Goal: Task Accomplishment & Management: Complete application form

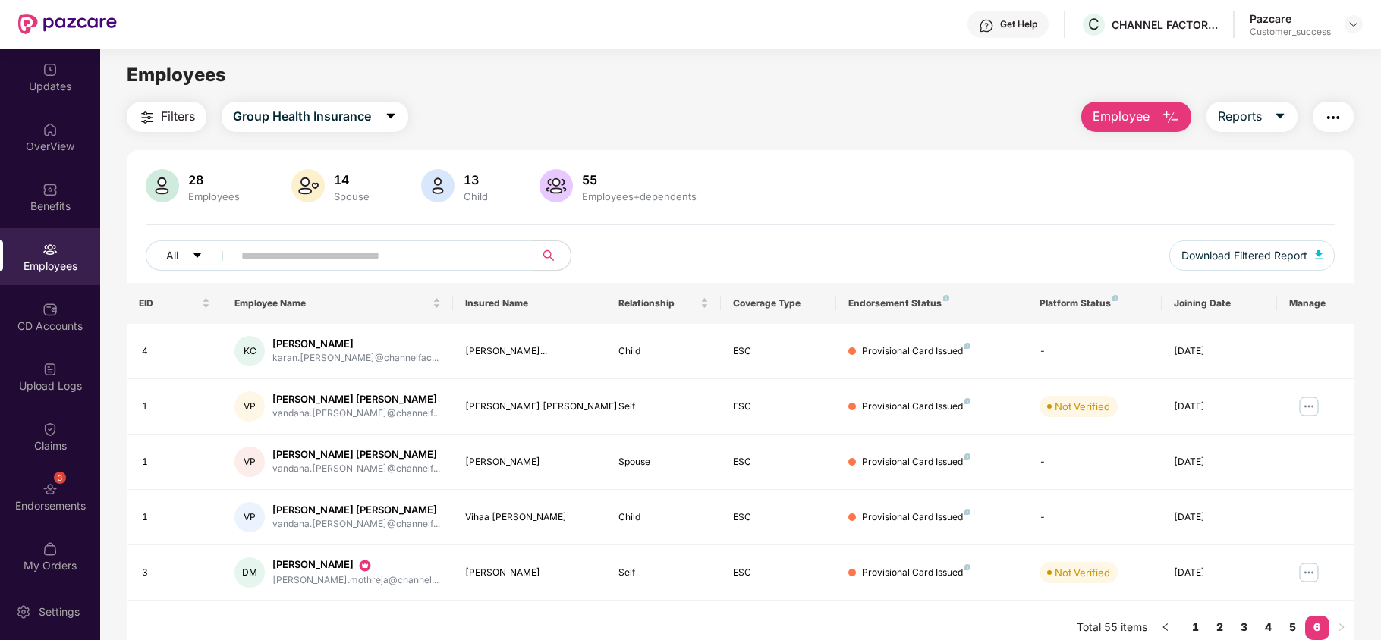
scroll to position [49, 0]
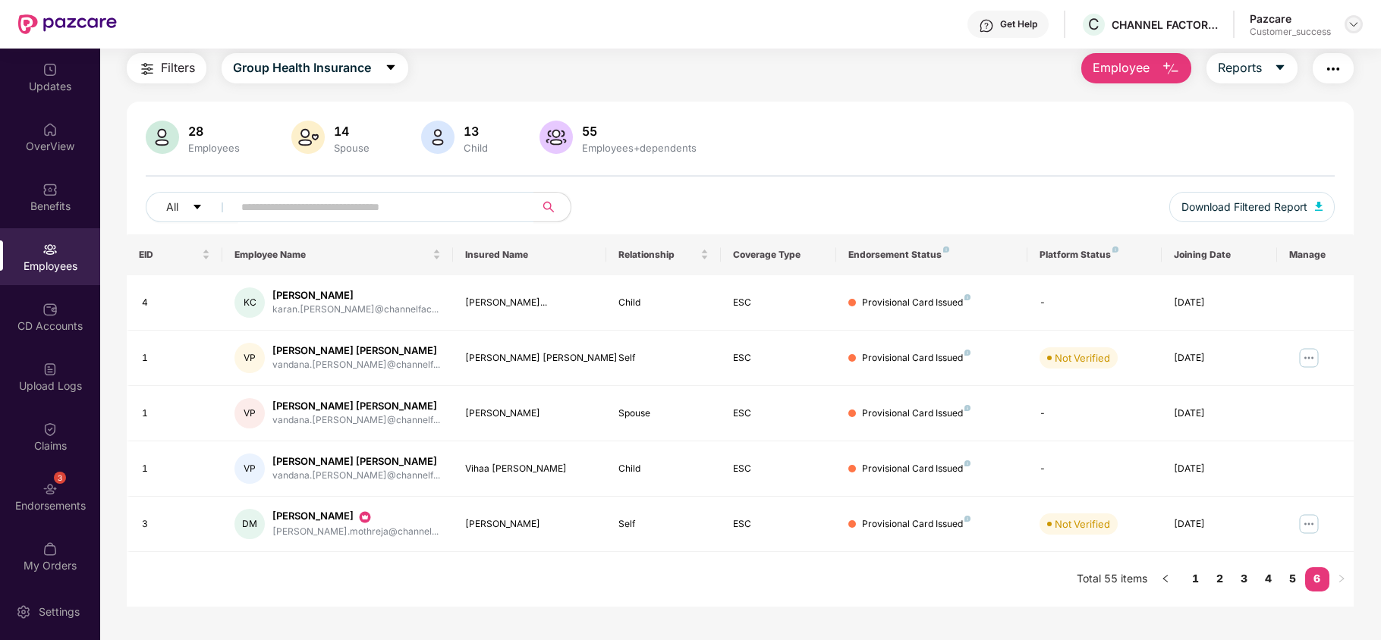
click at [1351, 21] on img at bounding box center [1354, 24] width 12 height 12
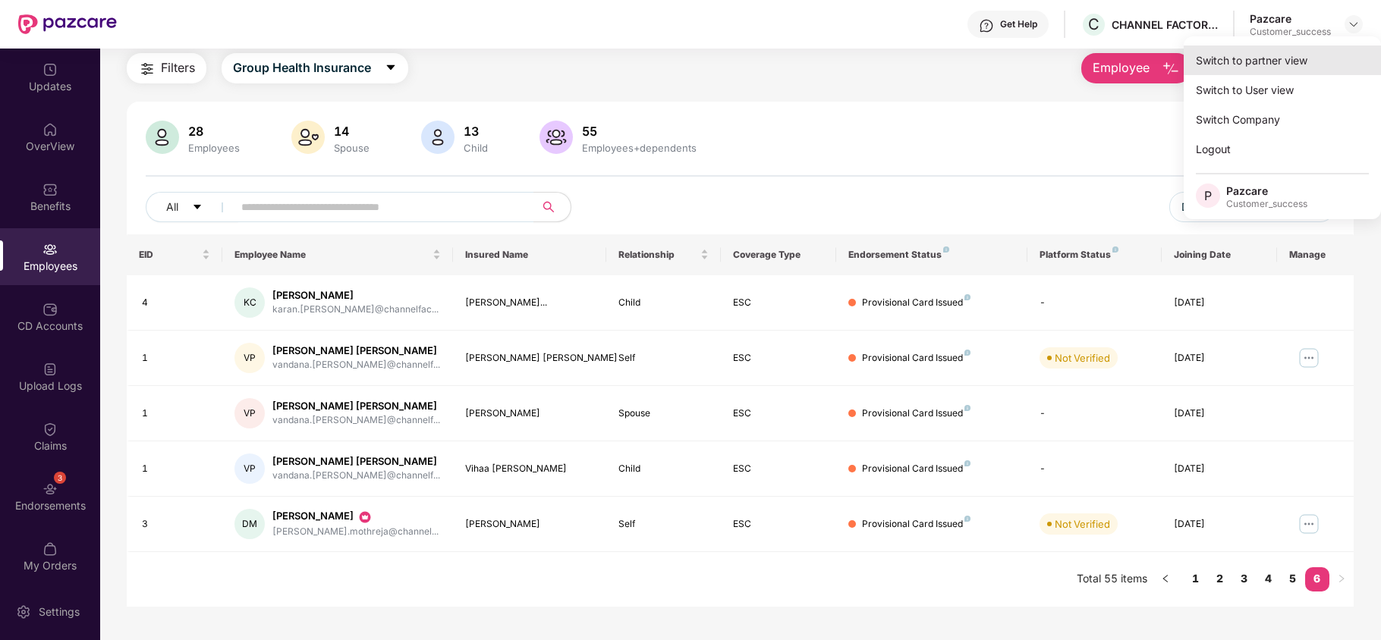
click at [1247, 67] on div "Switch to partner view" at bounding box center [1282, 61] width 197 height 30
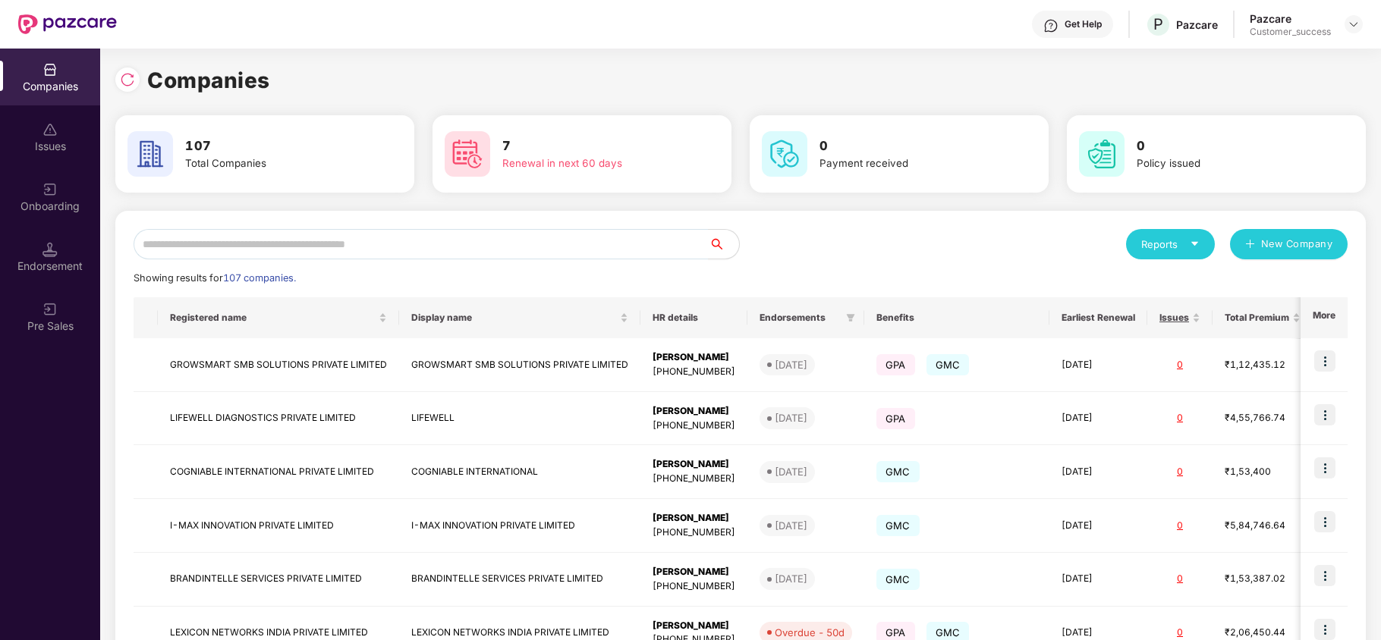
click at [41, 209] on div "Onboarding" at bounding box center [50, 206] width 100 height 15
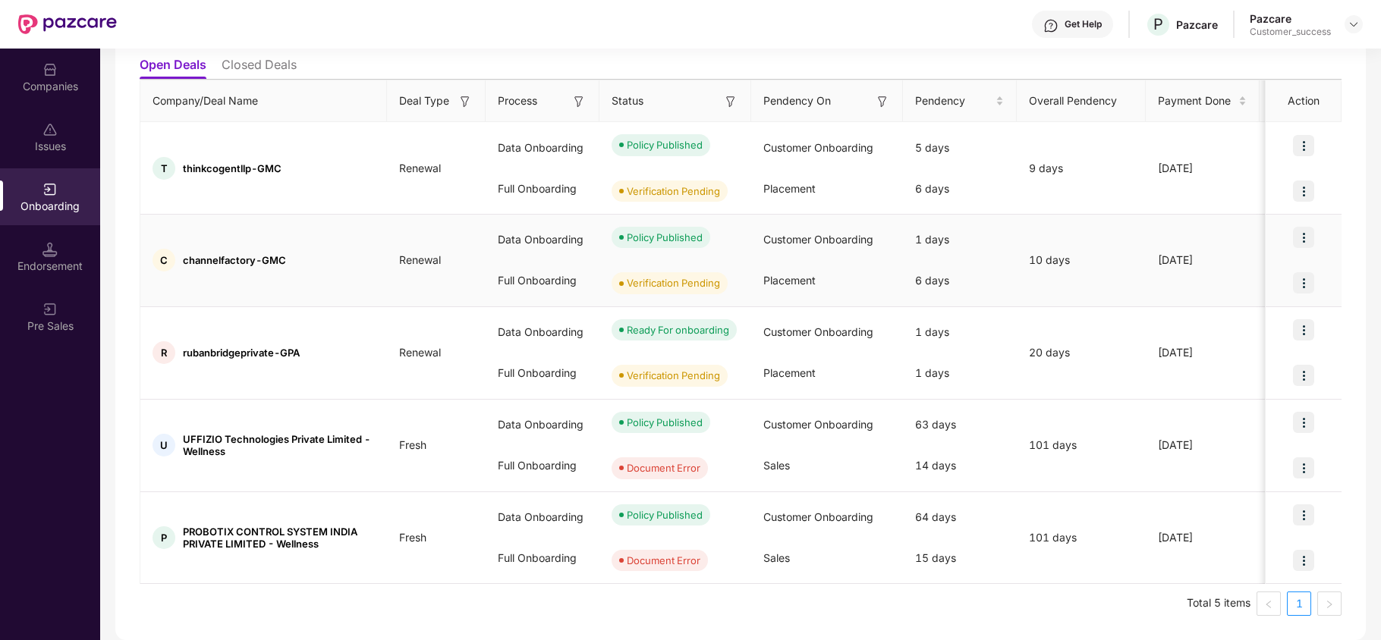
scroll to position [0, 0]
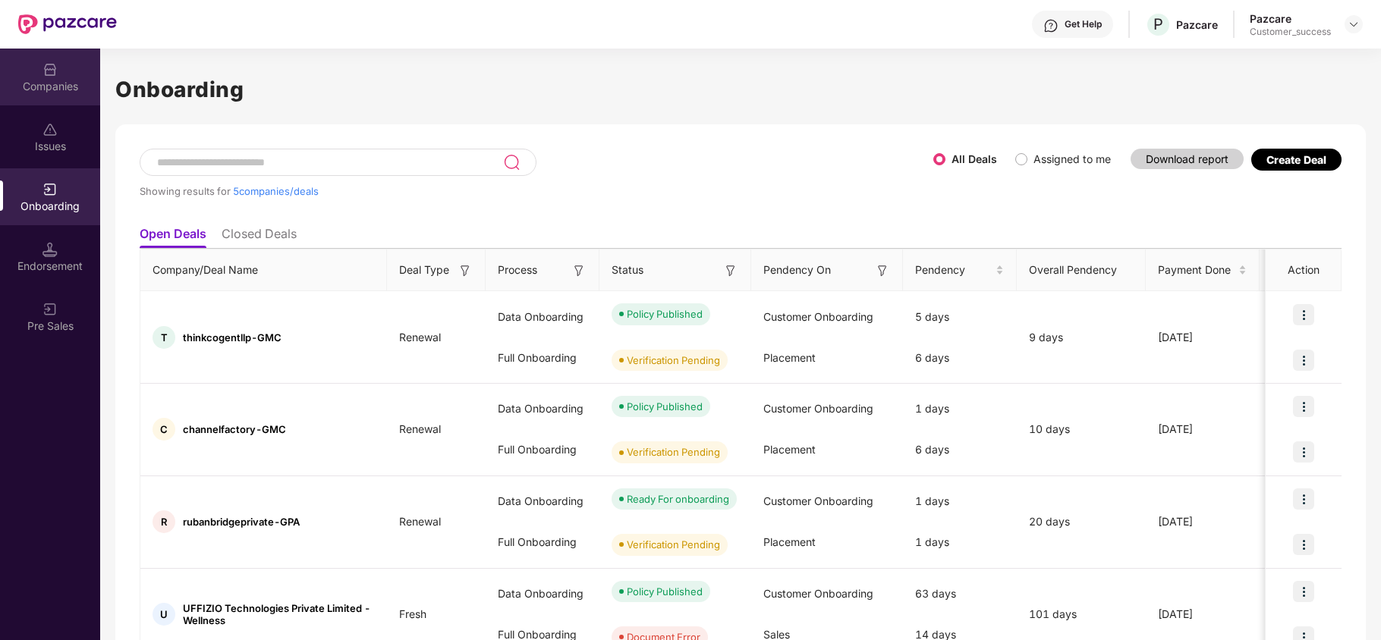
click at [39, 71] on div "Companies" at bounding box center [50, 77] width 100 height 57
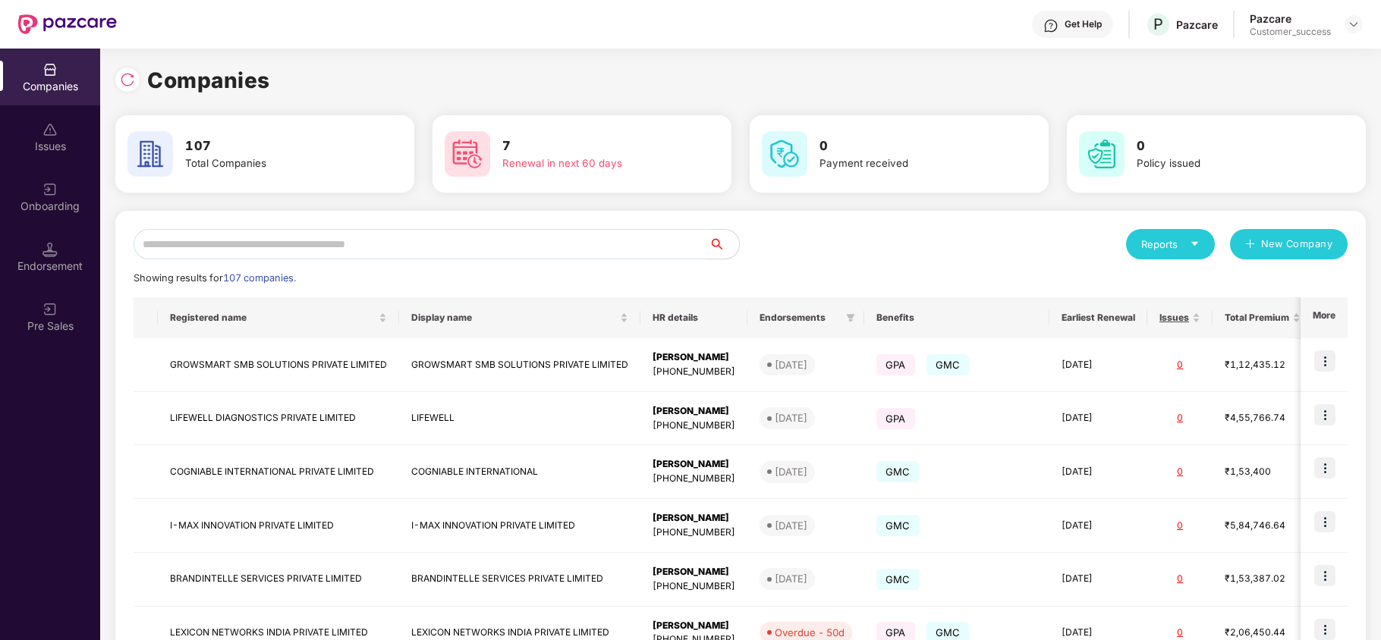
click at [1191, 250] on div "Reports" at bounding box center [1170, 244] width 58 height 15
click at [1263, 281] on img at bounding box center [1261, 283] width 15 height 15
drag, startPoint x: 876, startPoint y: 238, endPoint x: 989, endPoint y: 244, distance: 114.0
click at [876, 238] on div "Reports New Company" at bounding box center [1044, 244] width 607 height 30
click at [1159, 252] on div "Reports" at bounding box center [1170, 244] width 58 height 15
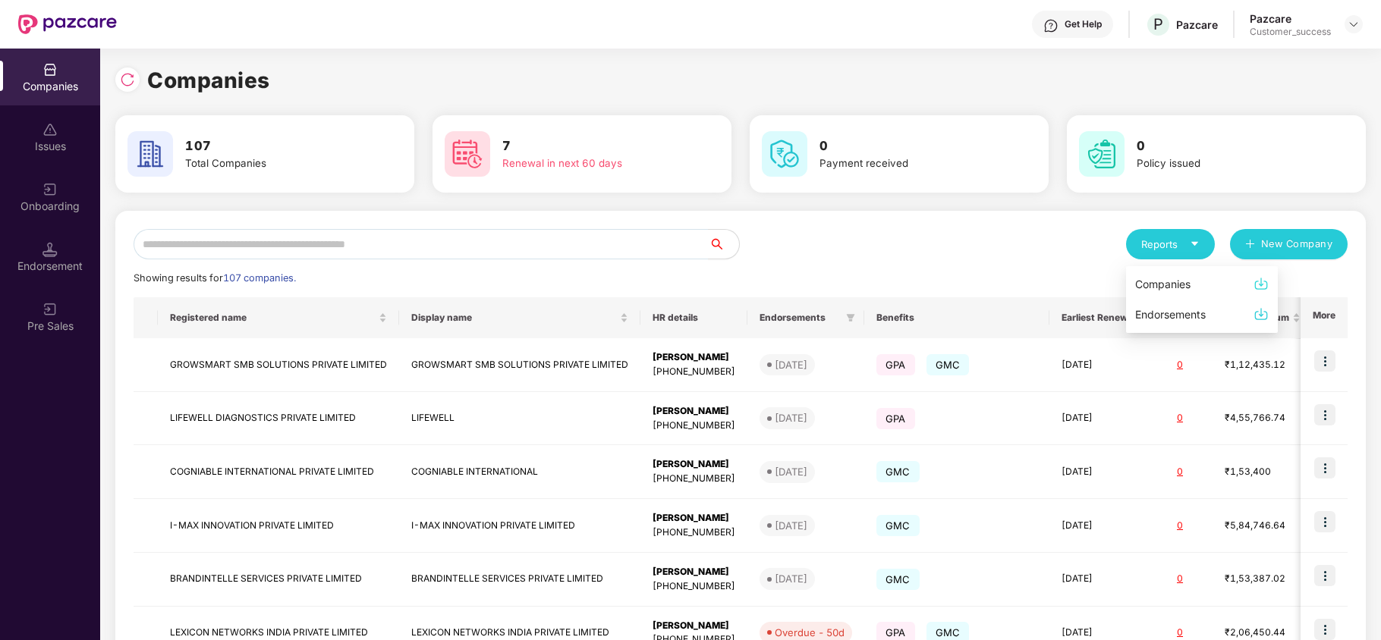
click at [1184, 285] on div "Companies" at bounding box center [1162, 284] width 55 height 17
click at [202, 244] on input "text" at bounding box center [421, 244] width 575 height 30
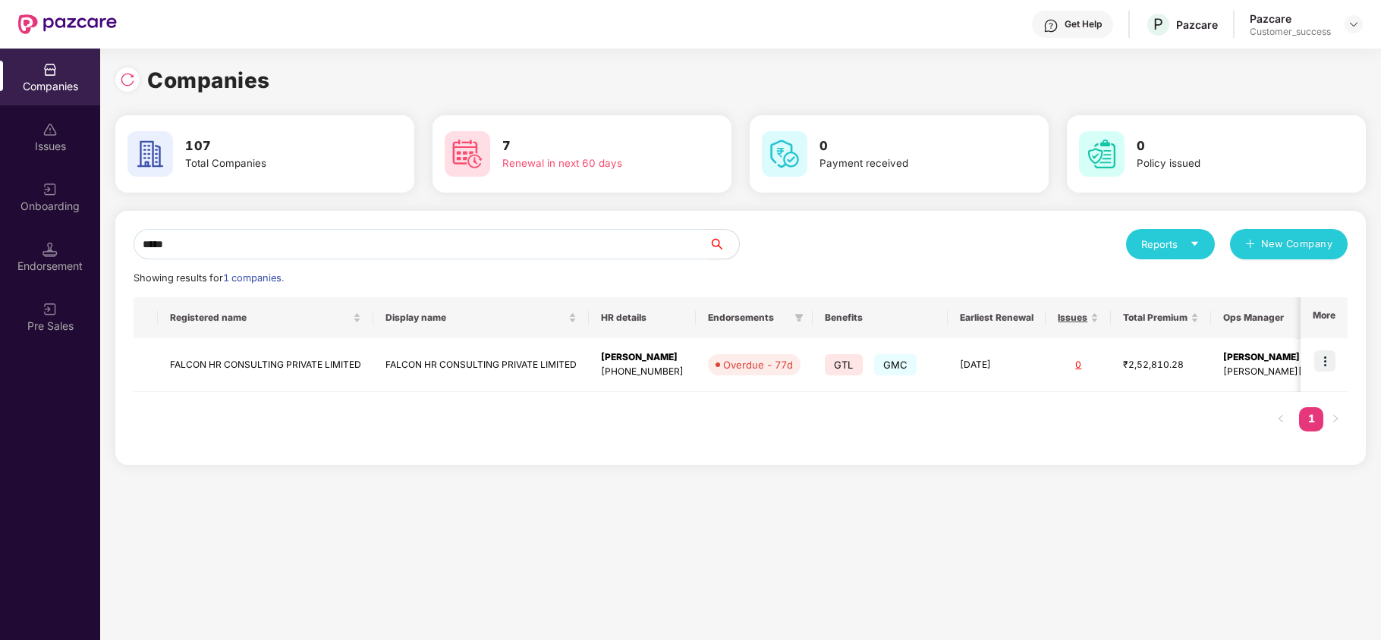
type input "*****"
click at [1327, 355] on img at bounding box center [1324, 361] width 21 height 21
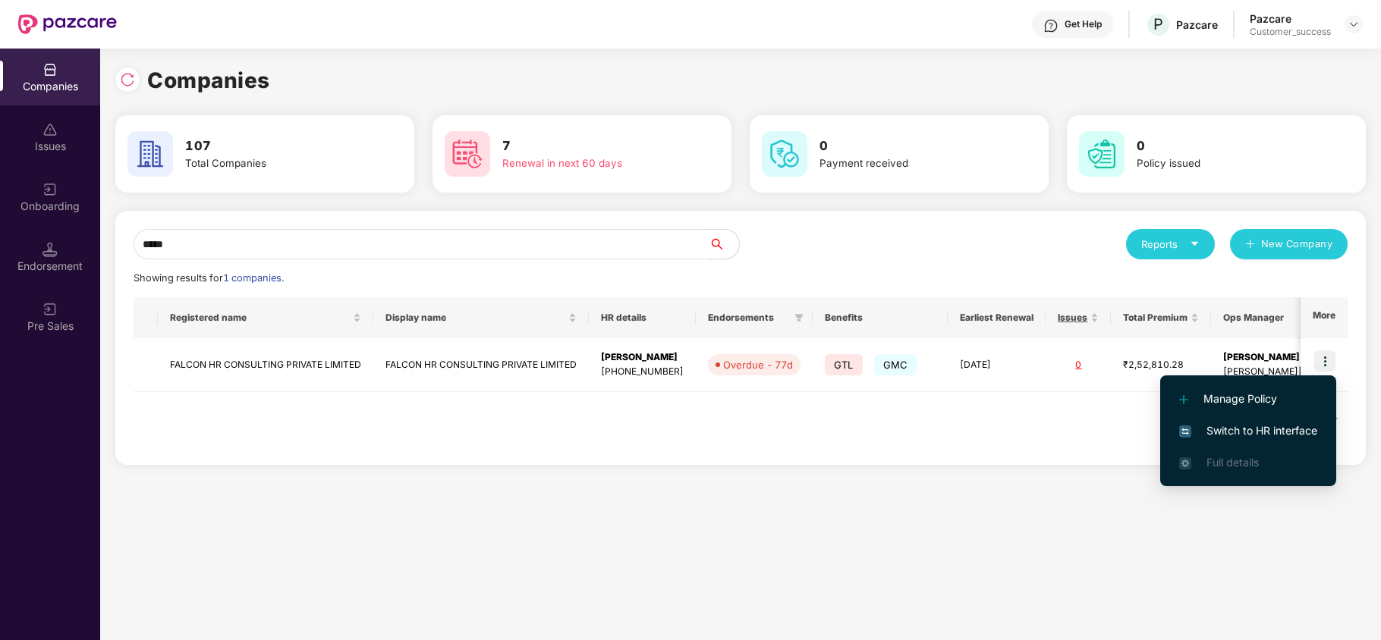
click at [1252, 429] on span "Switch to HR interface" at bounding box center [1248, 431] width 138 height 17
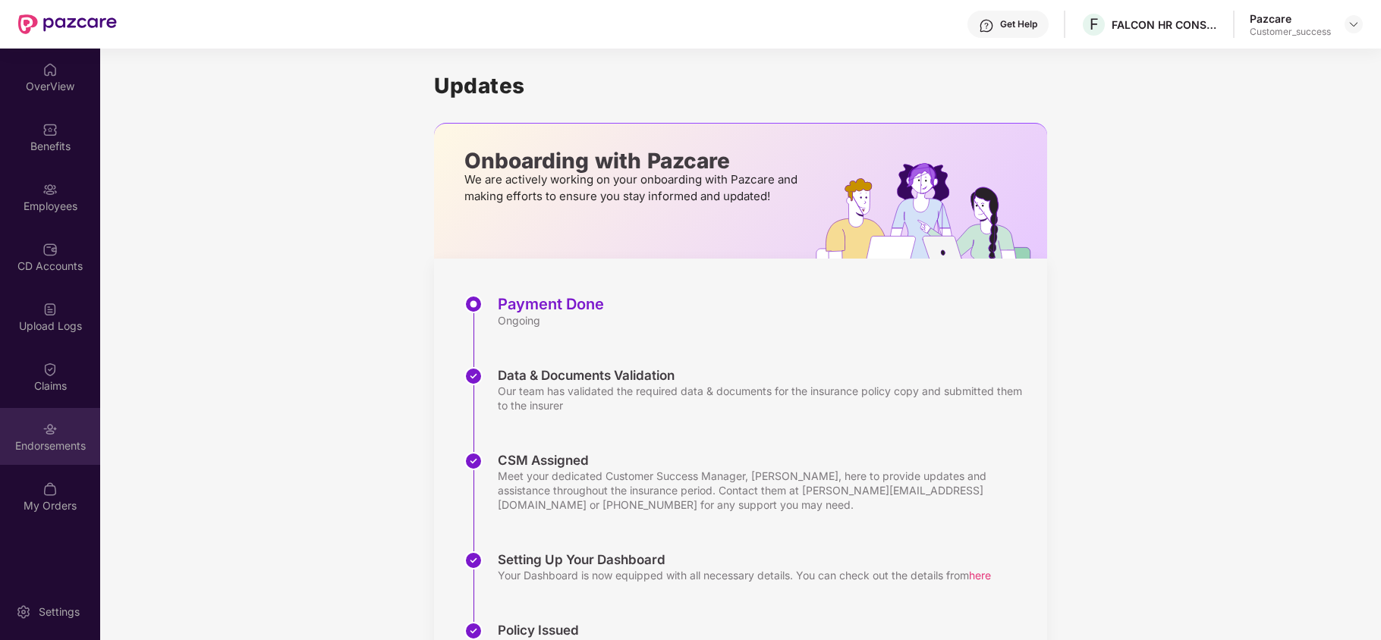
click at [61, 442] on div "Endorsements" at bounding box center [50, 446] width 100 height 15
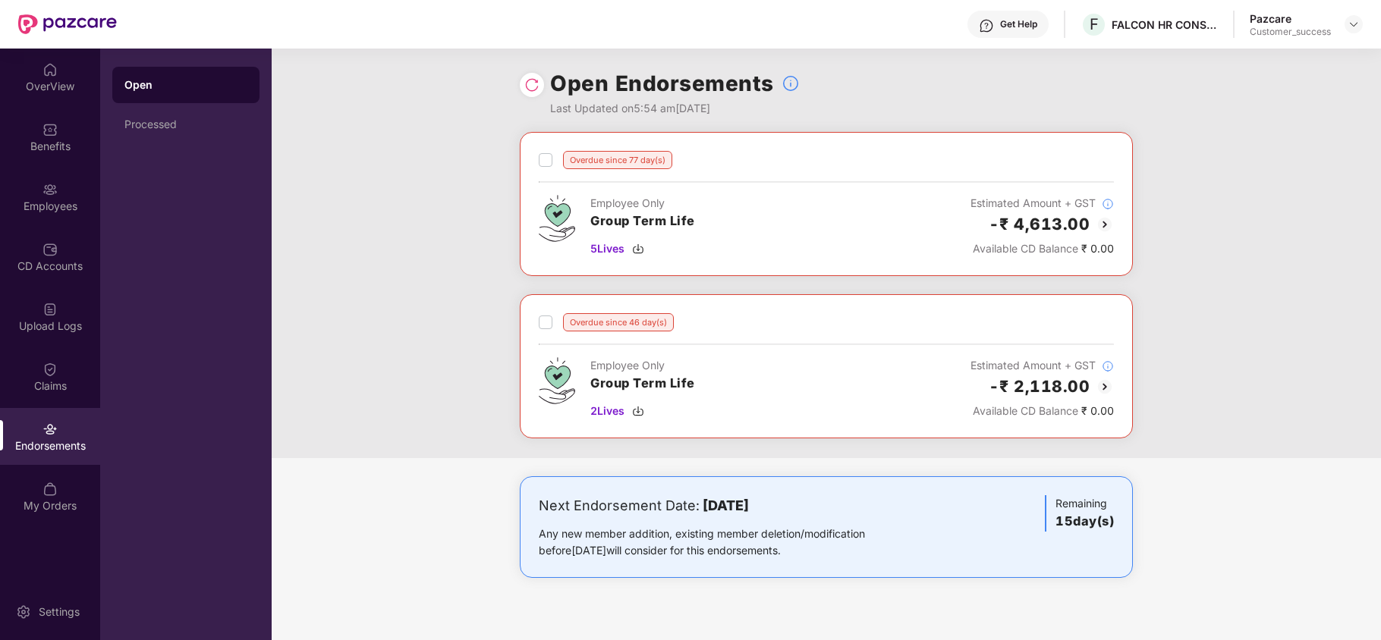
click at [216, 143] on div "Open Processed" at bounding box center [185, 345] width 171 height 592
click at [209, 137] on div "Processed" at bounding box center [185, 124] width 147 height 36
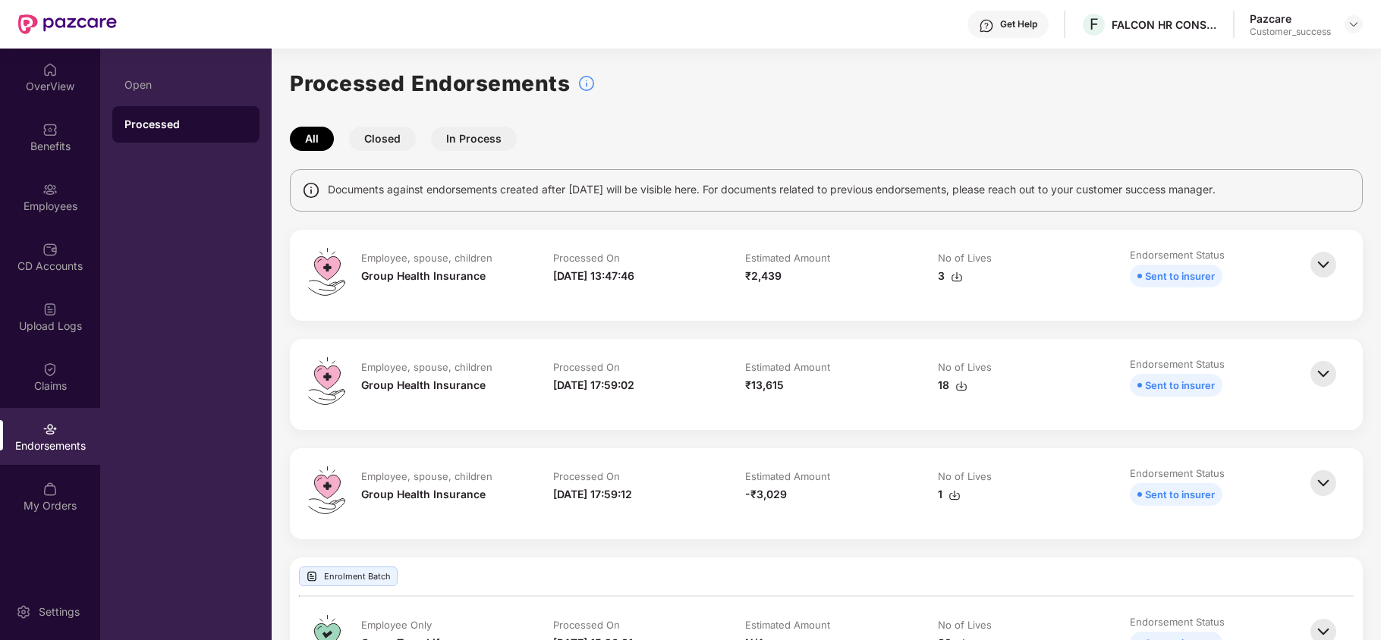
click at [1326, 271] on img at bounding box center [1323, 264] width 33 height 33
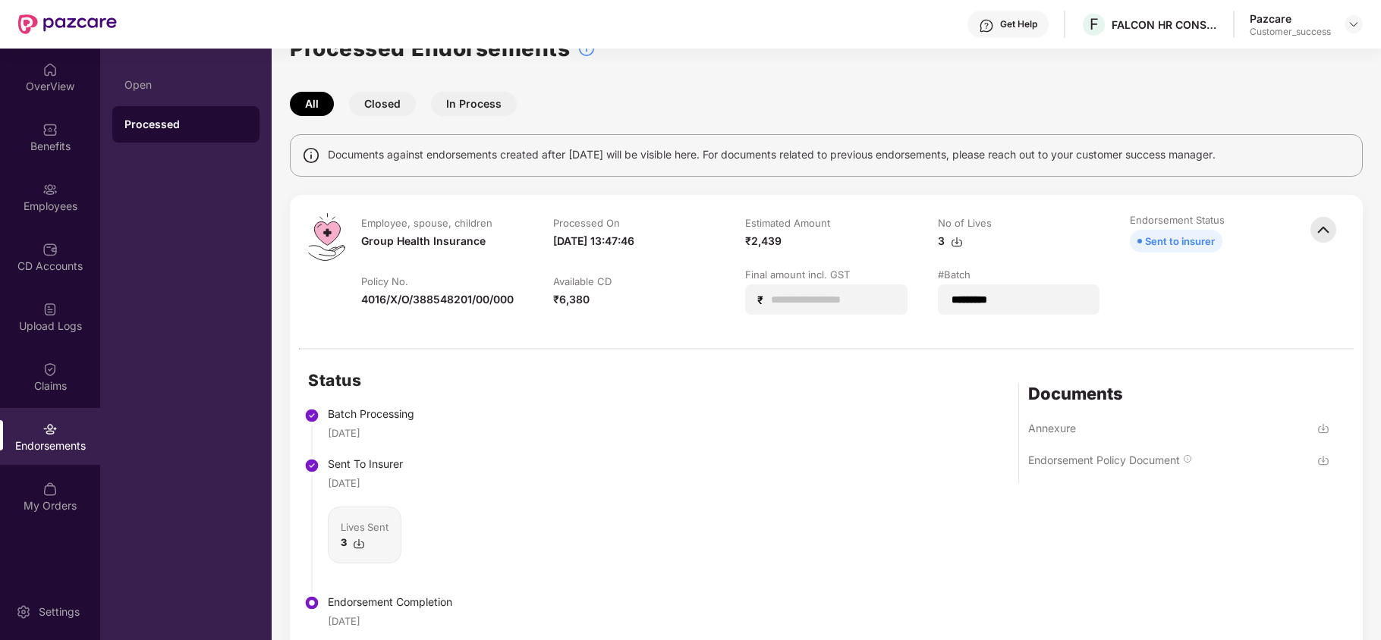
scroll to position [17, 0]
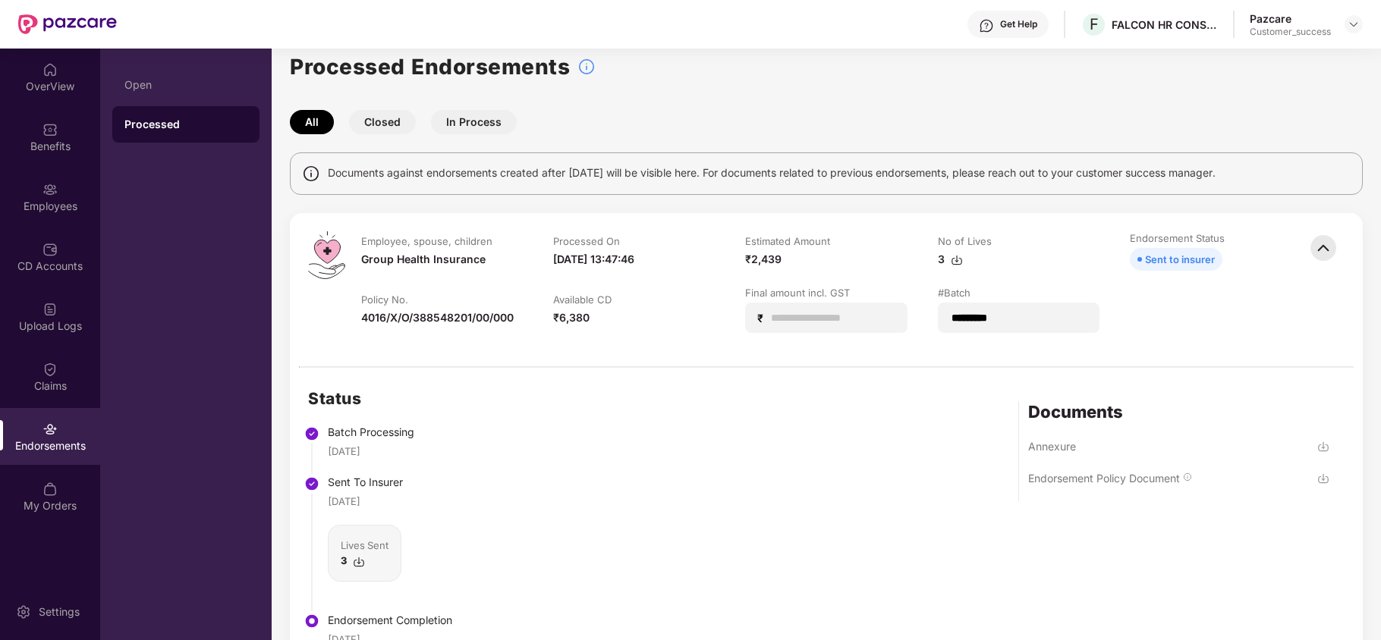
click at [1337, 241] on img at bounding box center [1323, 247] width 33 height 33
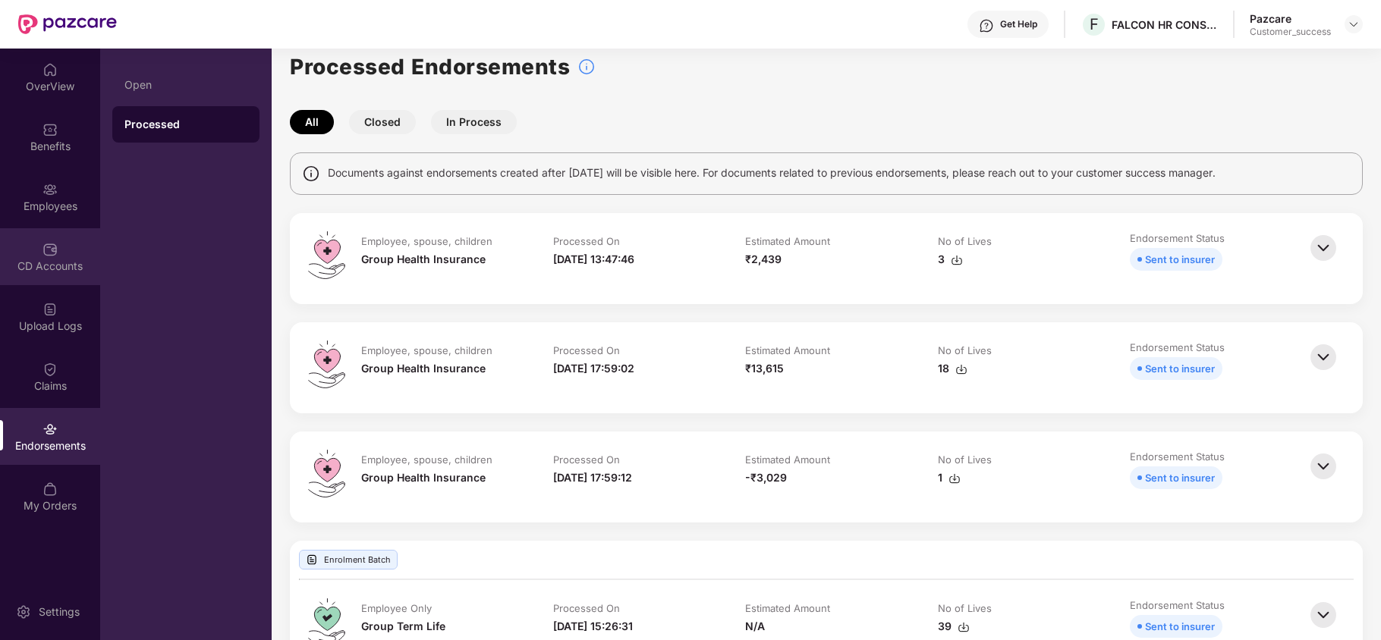
click at [46, 259] on div "CD Accounts" at bounding box center [50, 266] width 100 height 15
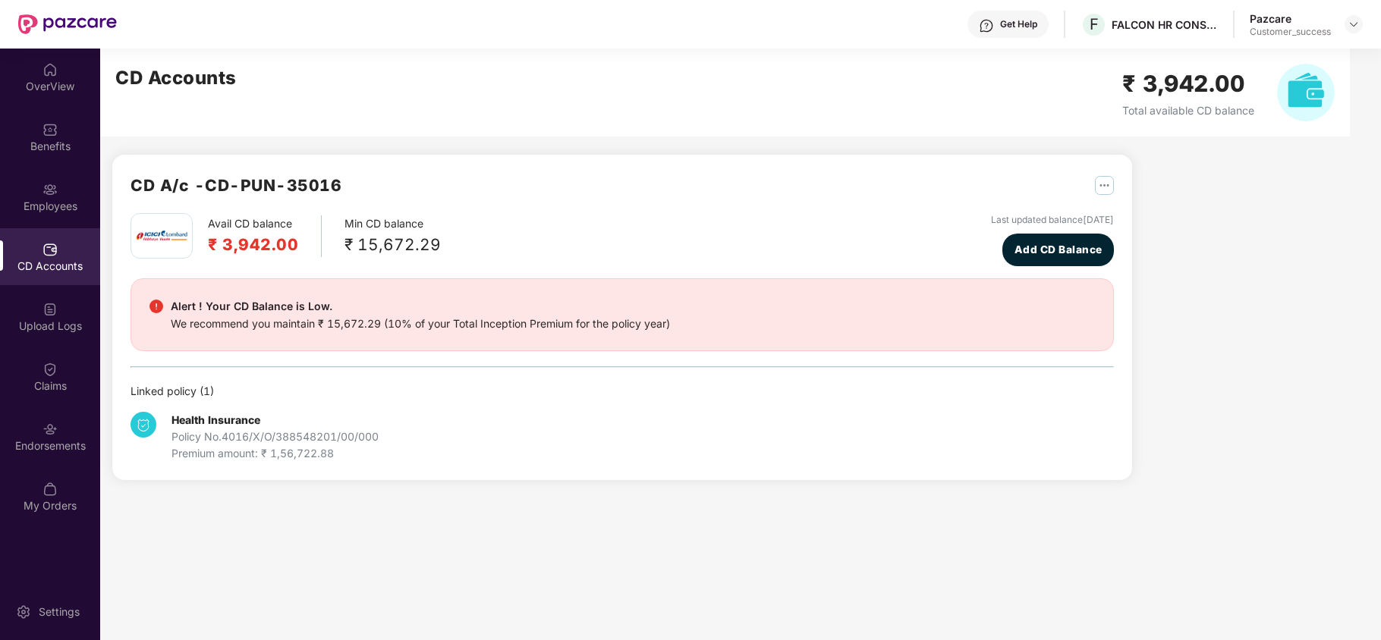
scroll to position [0, 0]
drag, startPoint x: 222, startPoint y: 241, endPoint x: 308, endPoint y: 253, distance: 86.6
click at [308, 253] on div "Avail CD balance ₹ 3,942.00" at bounding box center [265, 236] width 114 height 42
click at [58, 431] on div "Endorsements" at bounding box center [50, 436] width 100 height 57
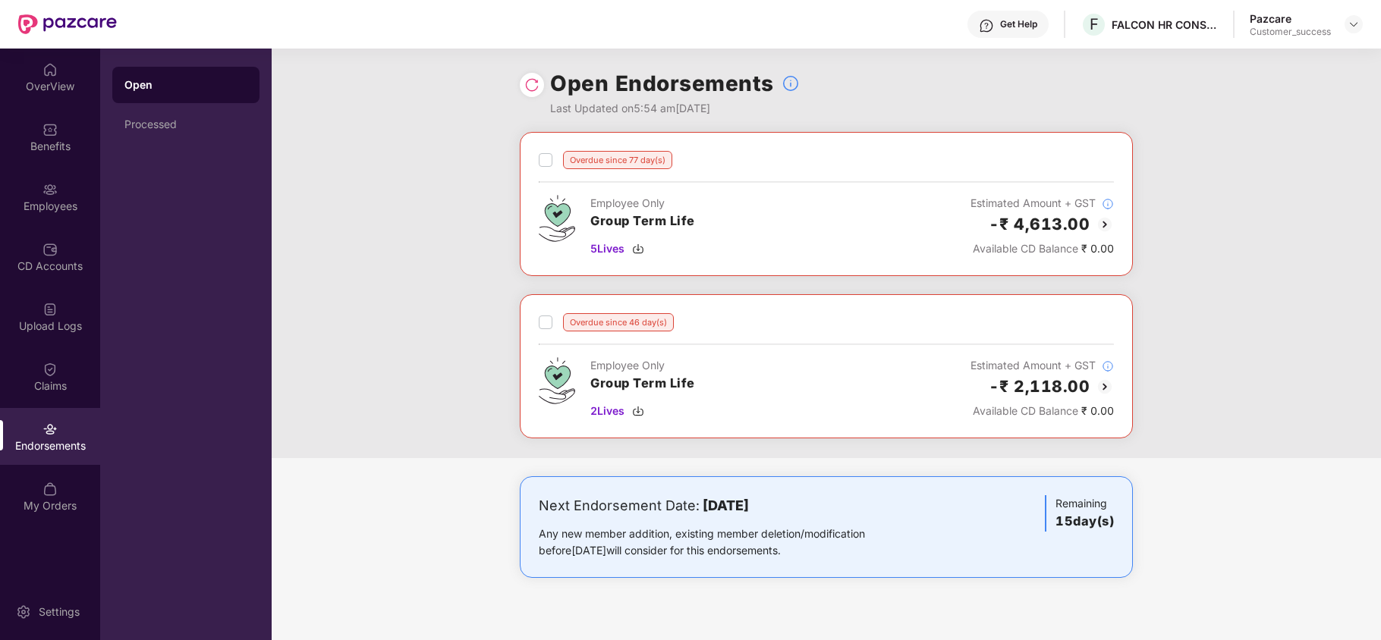
click at [1099, 222] on img at bounding box center [1105, 224] width 18 height 18
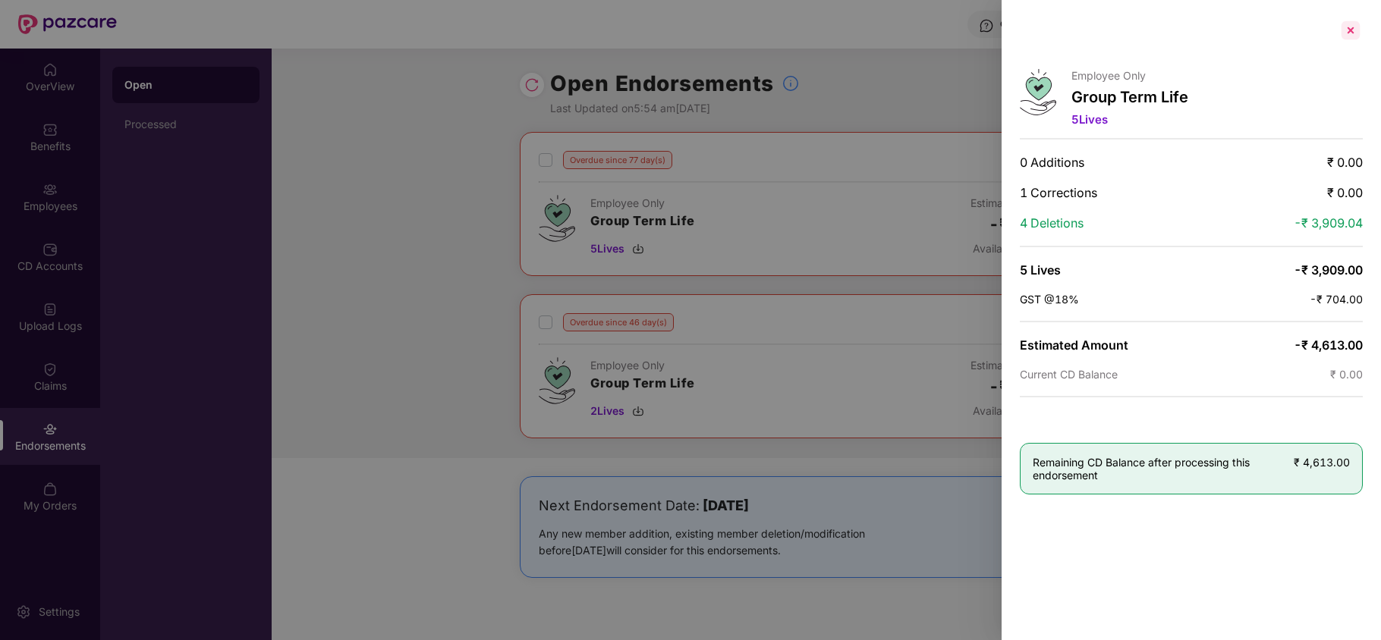
click at [1345, 32] on div at bounding box center [1351, 30] width 24 height 24
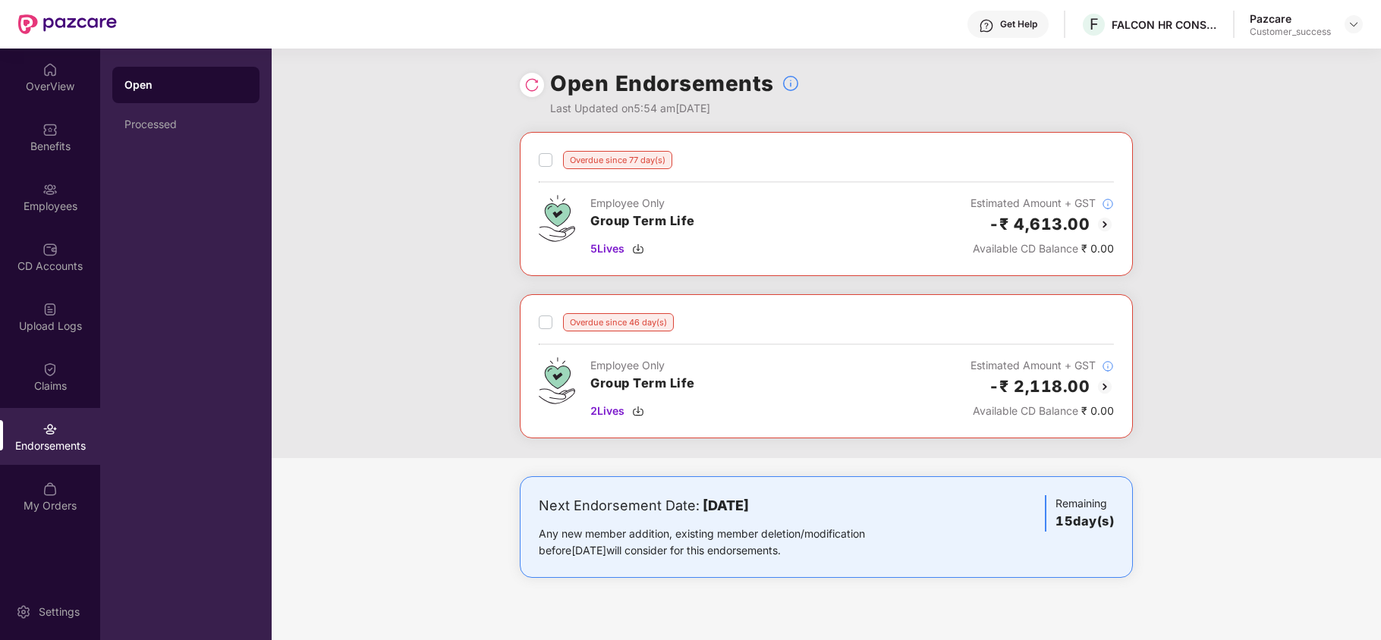
click at [1099, 392] on img at bounding box center [1105, 387] width 18 height 18
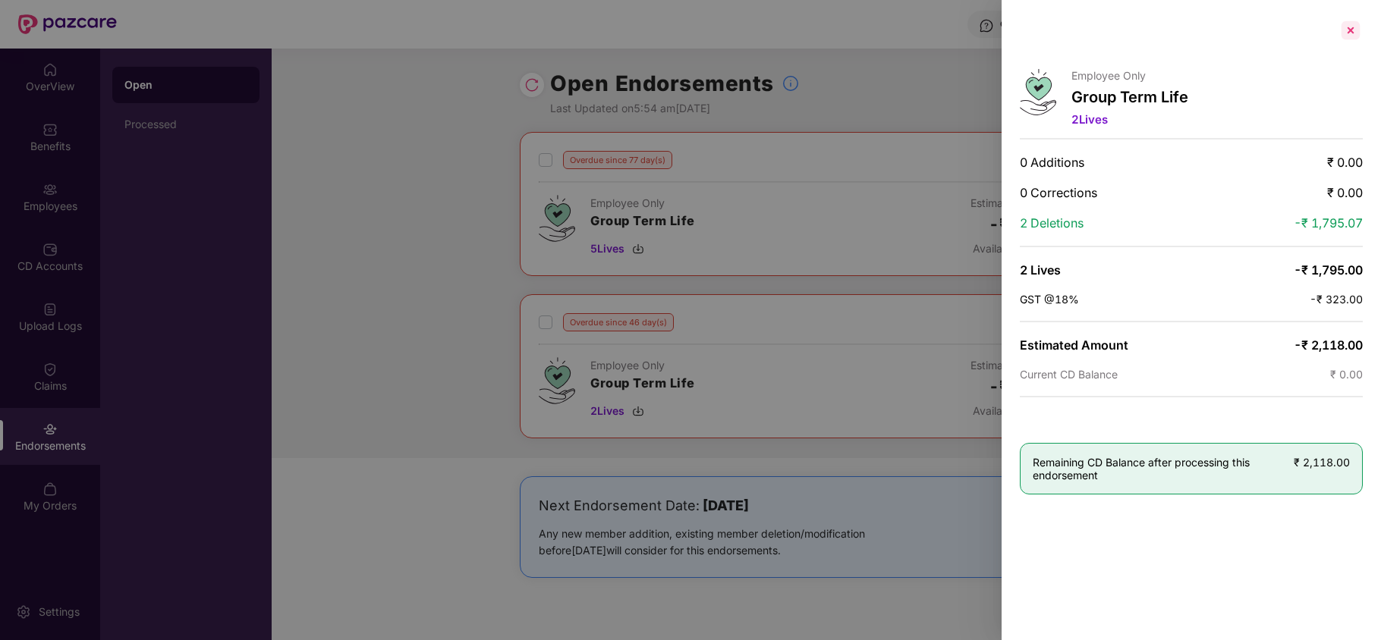
click at [1340, 38] on div at bounding box center [1351, 30] width 24 height 24
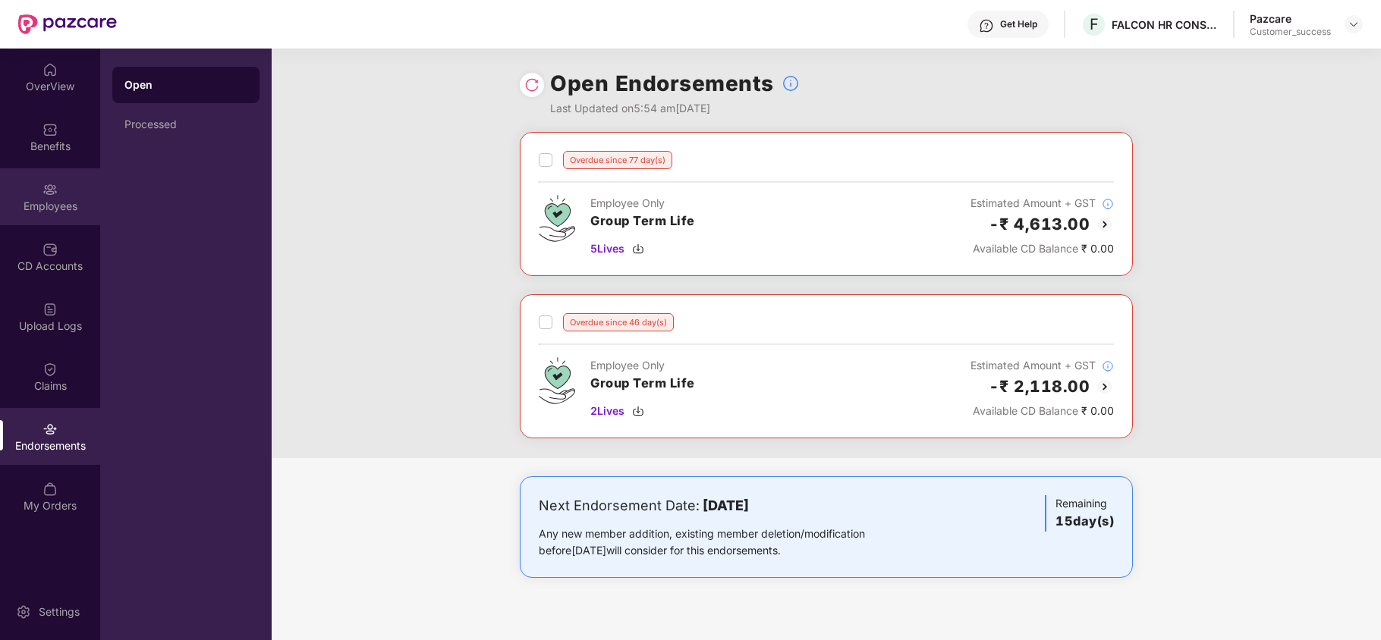
click at [49, 217] on div "Employees" at bounding box center [50, 196] width 100 height 57
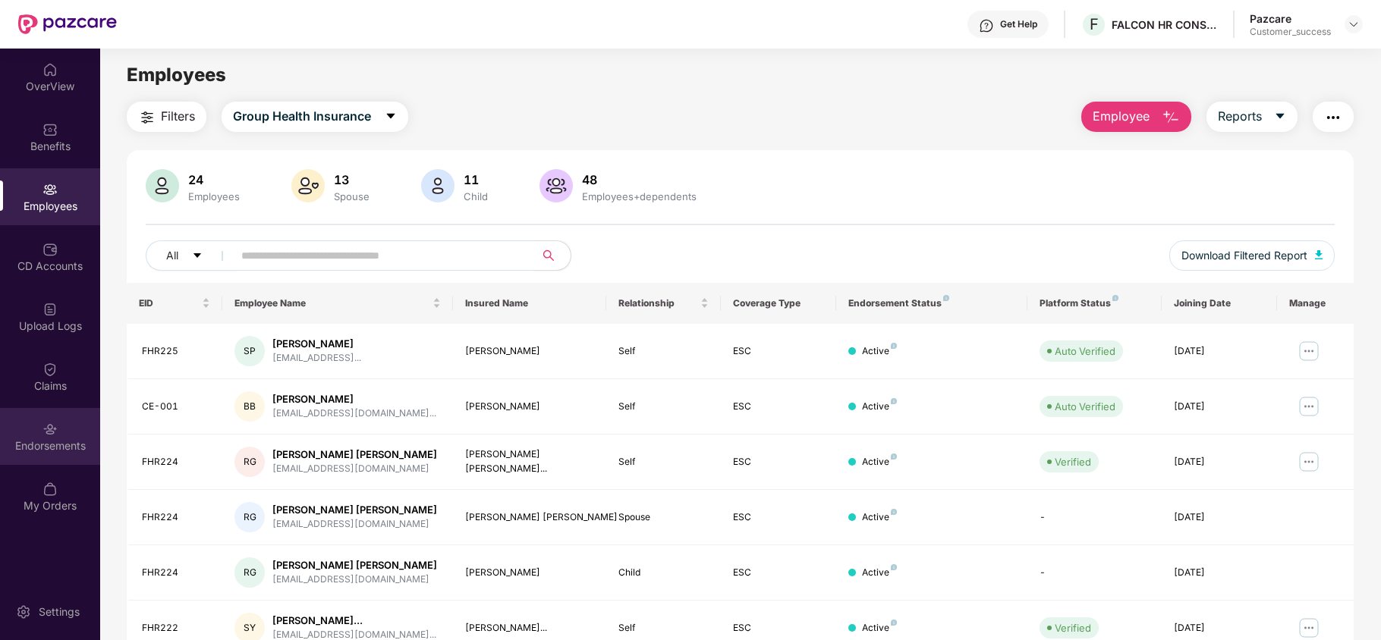
click at [56, 426] on img at bounding box center [49, 429] width 15 height 15
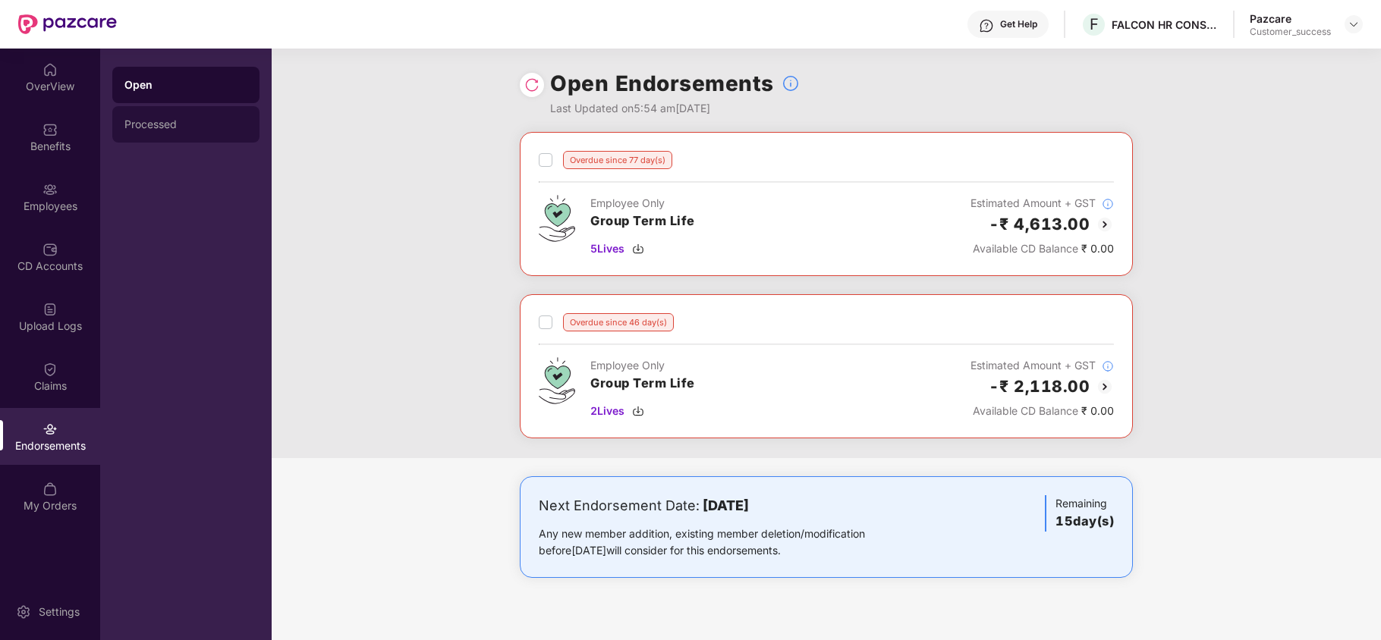
click at [175, 123] on div "Processed" at bounding box center [185, 124] width 123 height 12
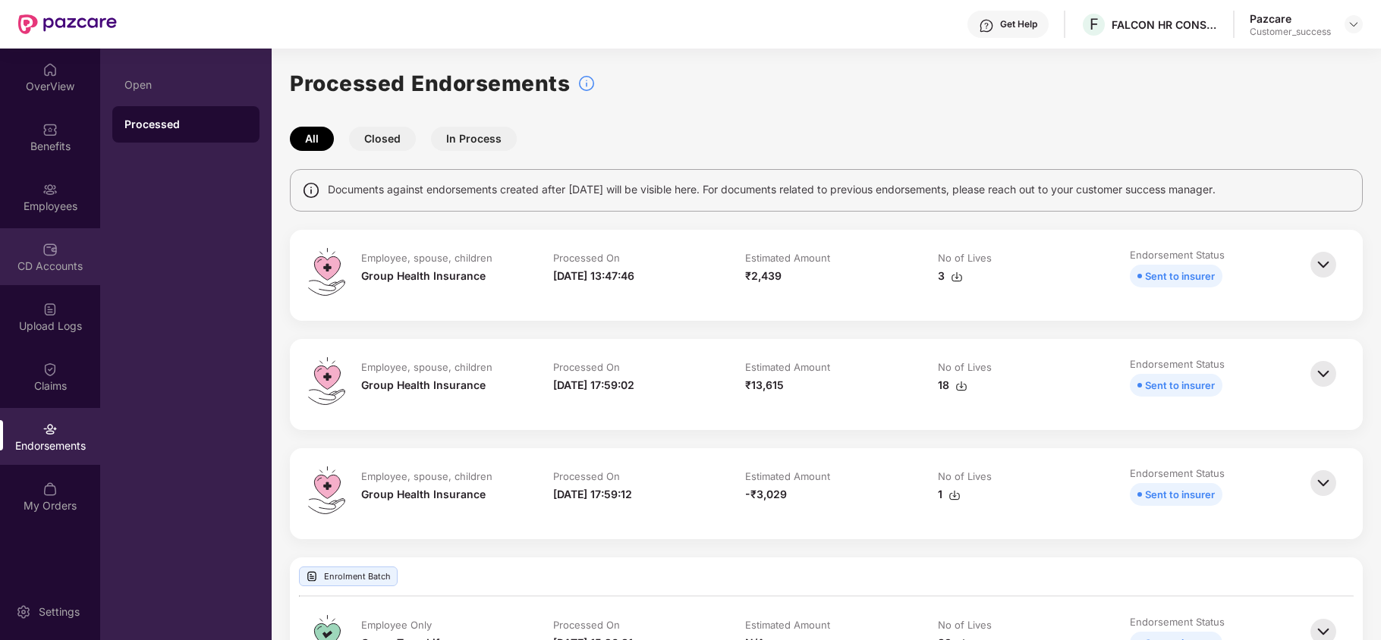
click at [52, 235] on div "CD Accounts" at bounding box center [50, 256] width 100 height 57
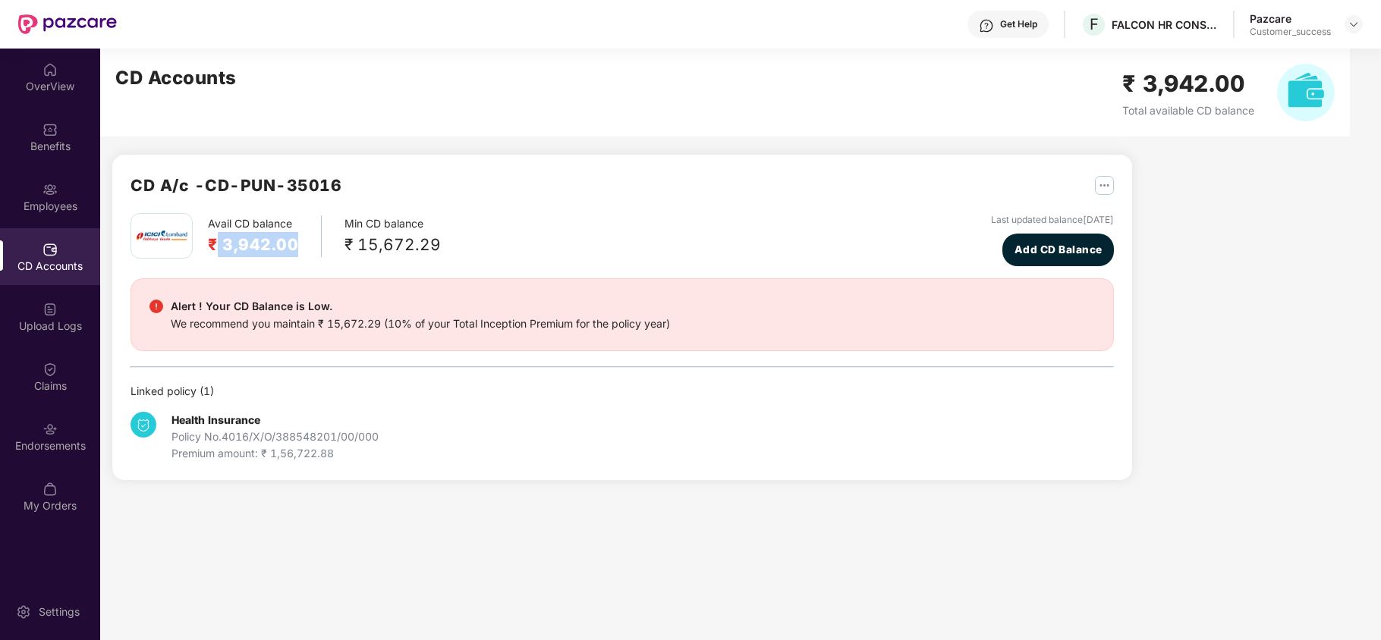
drag, startPoint x: 217, startPoint y: 240, endPoint x: 298, endPoint y: 238, distance: 81.2
click at [298, 238] on div "Avail CD balance ₹ 3,942.00" at bounding box center [265, 236] width 114 height 42
click at [40, 187] on div "Employees" at bounding box center [50, 196] width 100 height 57
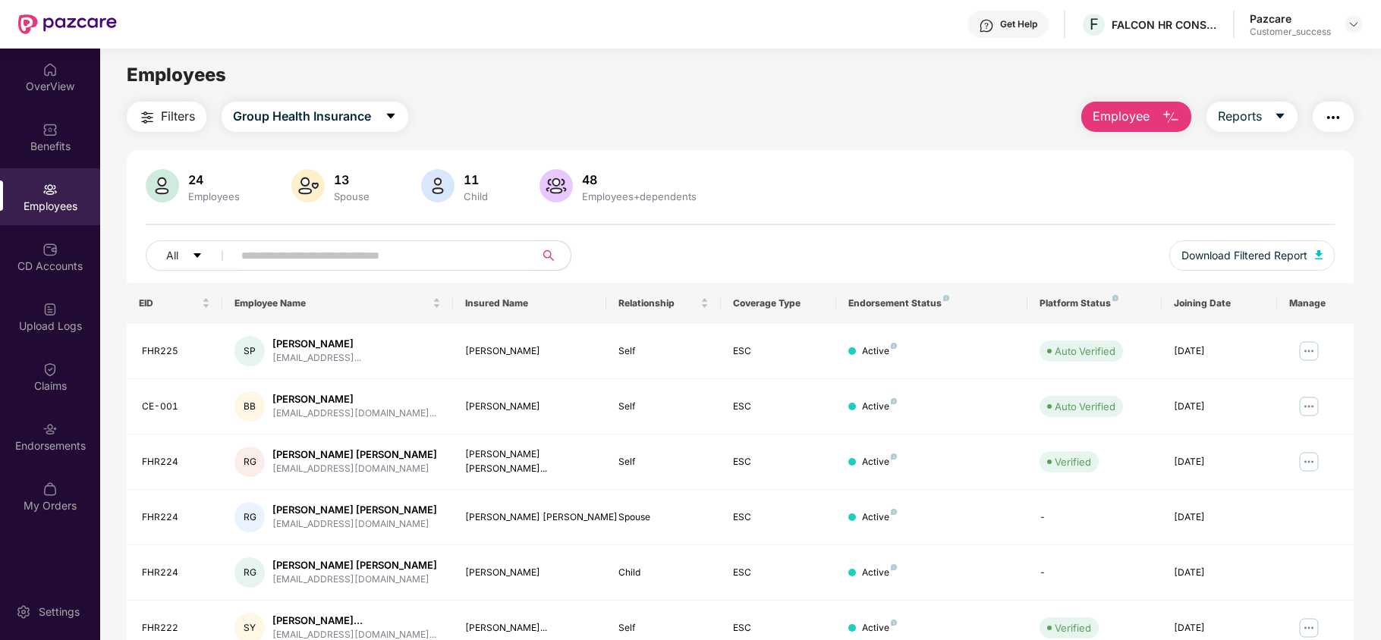
click at [1137, 122] on span "Employee" at bounding box center [1121, 116] width 57 height 19
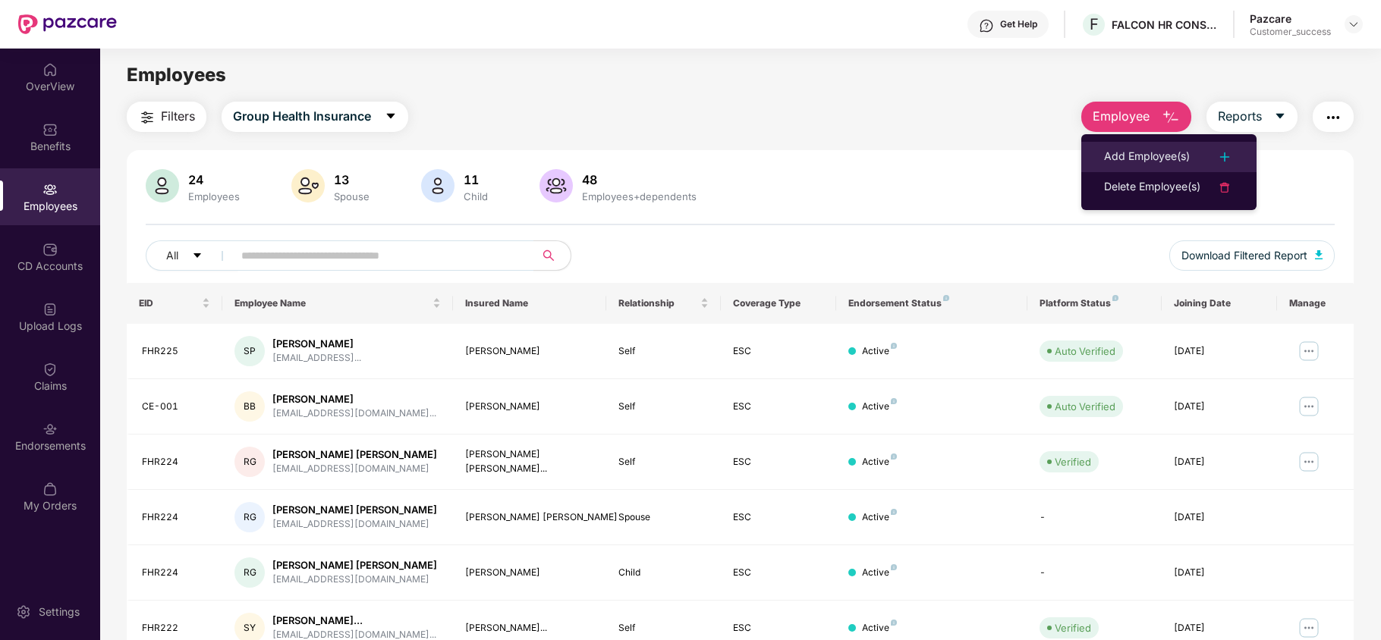
click at [1134, 153] on div "Add Employee(s)" at bounding box center [1147, 157] width 86 height 18
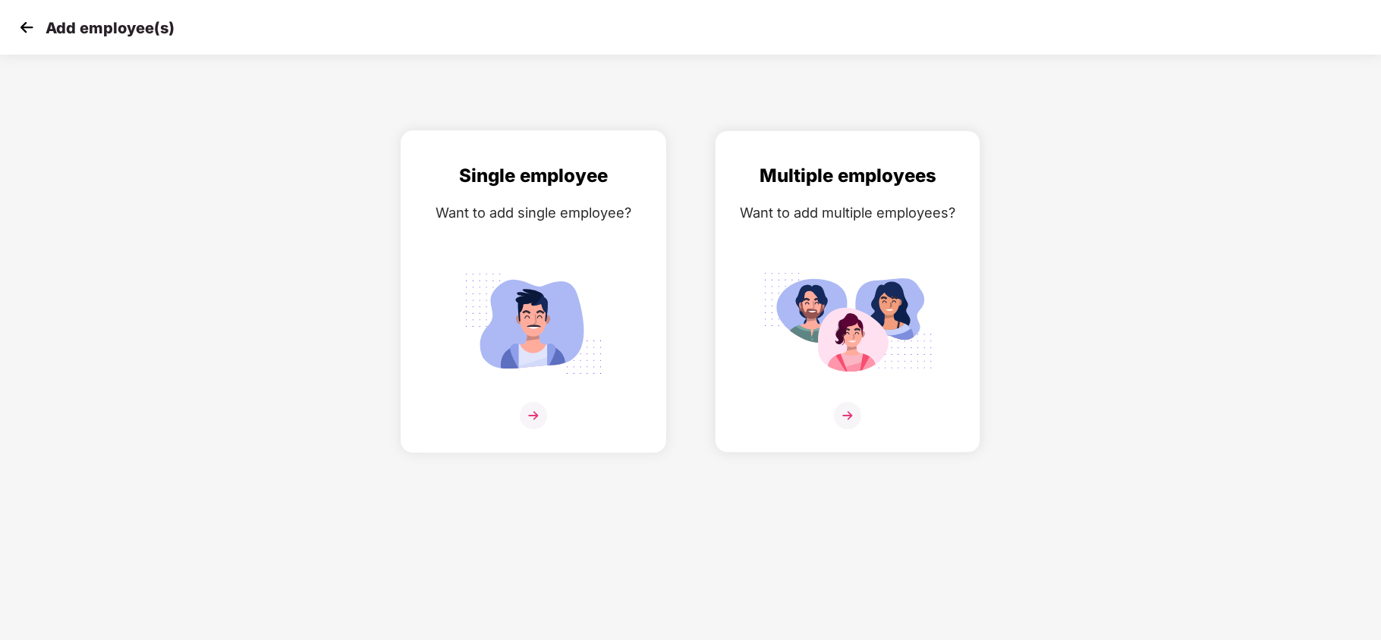
click at [563, 288] on img at bounding box center [533, 324] width 170 height 118
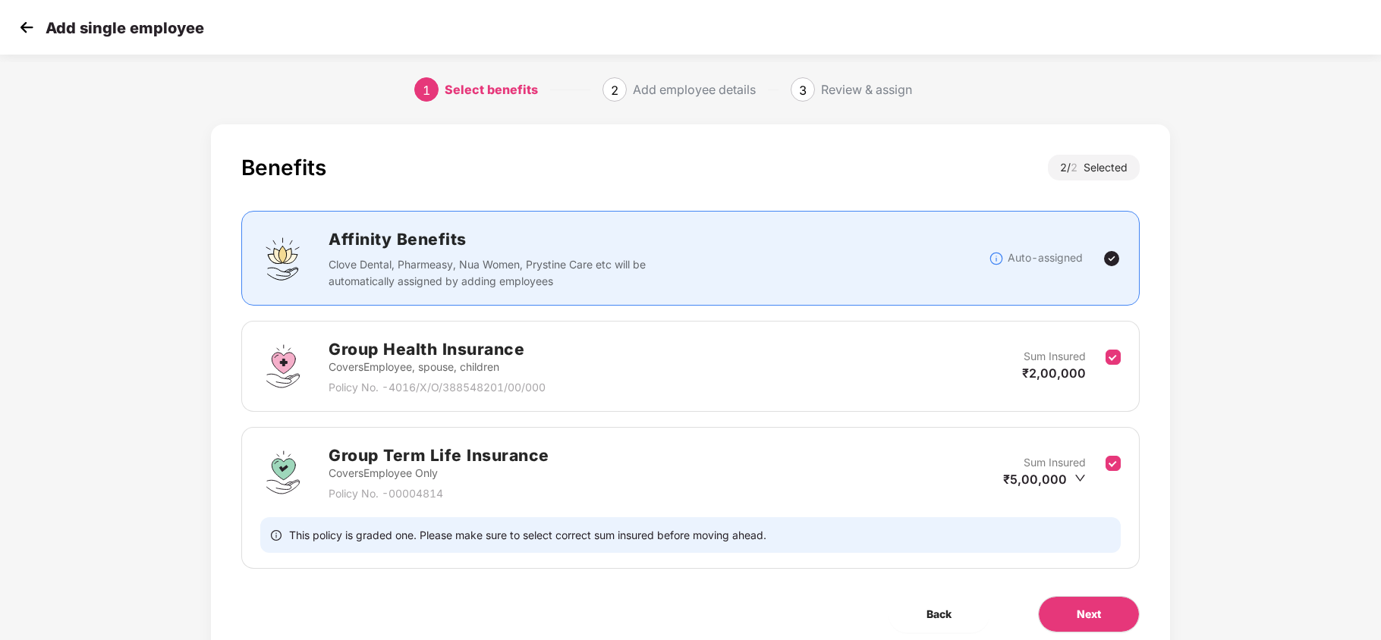
scroll to position [62, 0]
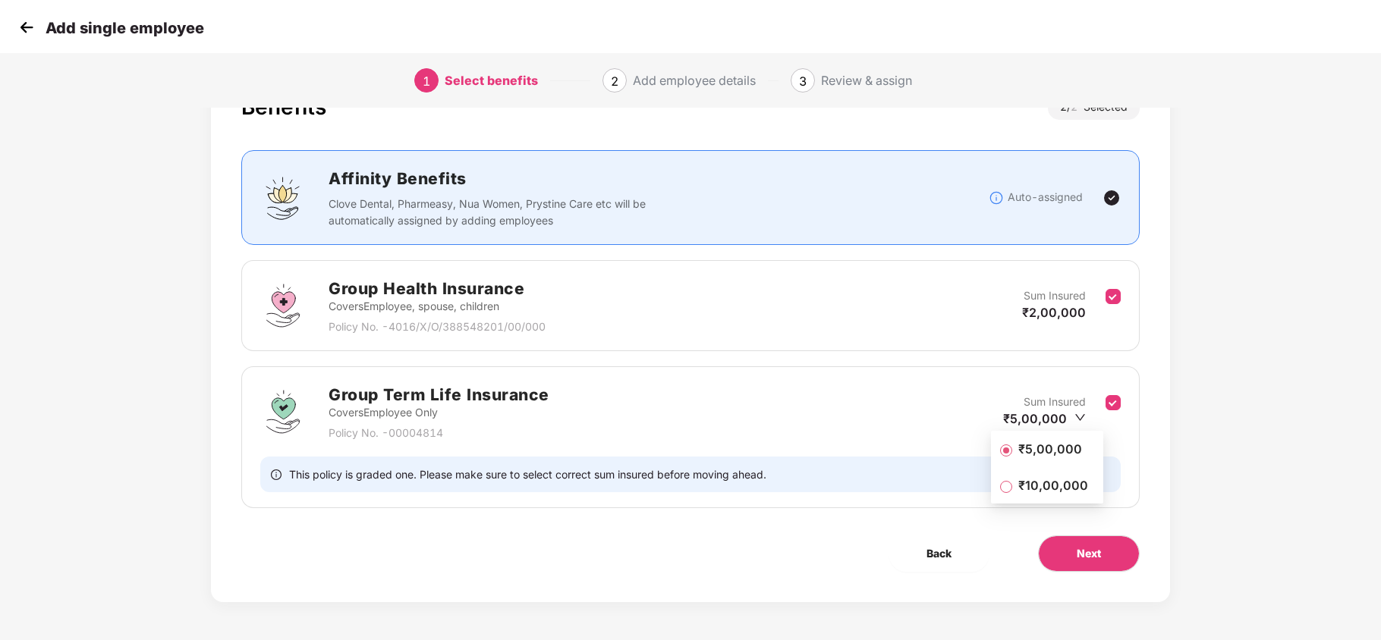
click at [1075, 419] on icon "down" at bounding box center [1079, 417] width 11 height 11
click at [1059, 441] on span "₹5,00,000" at bounding box center [1050, 449] width 76 height 17
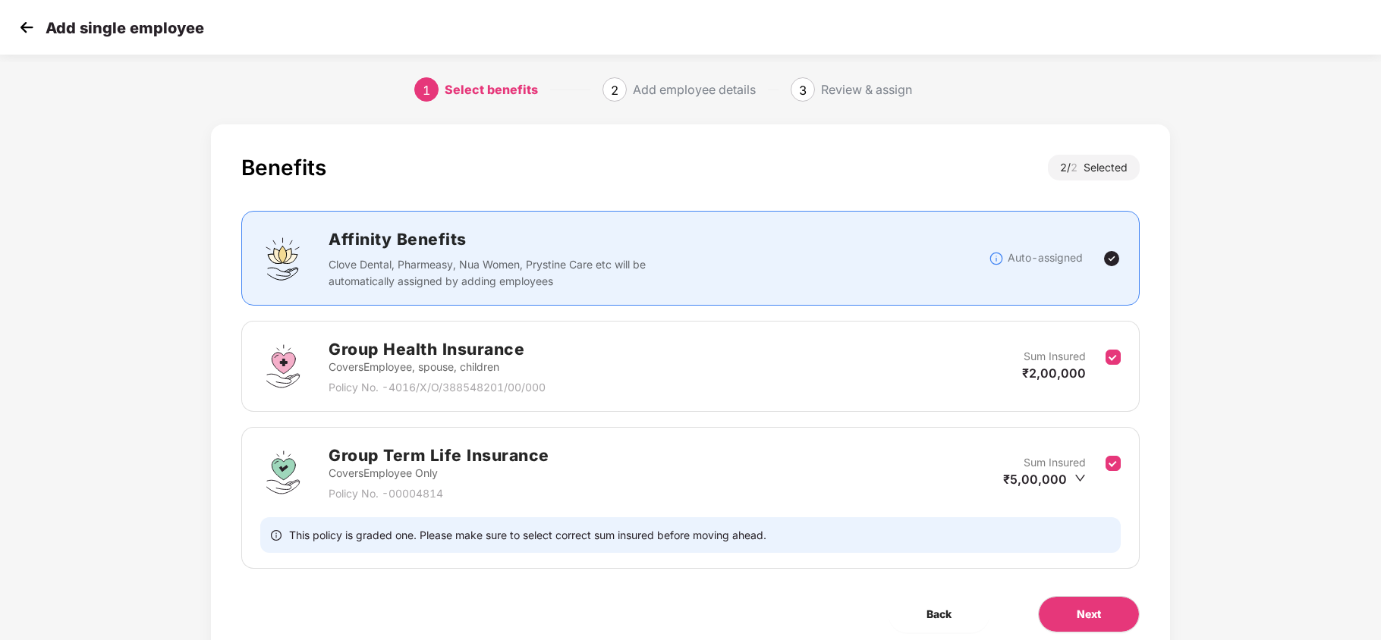
click at [22, 24] on img at bounding box center [26, 27] width 23 height 23
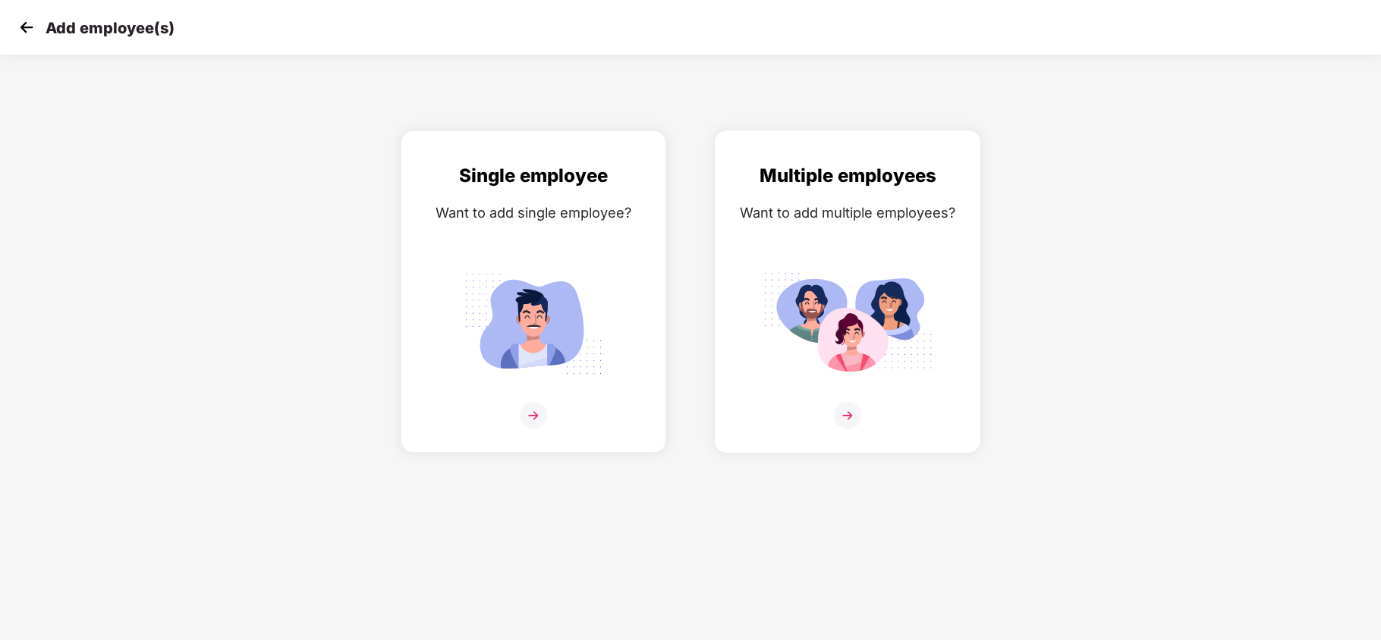
click at [804, 293] on img at bounding box center [848, 324] width 170 height 118
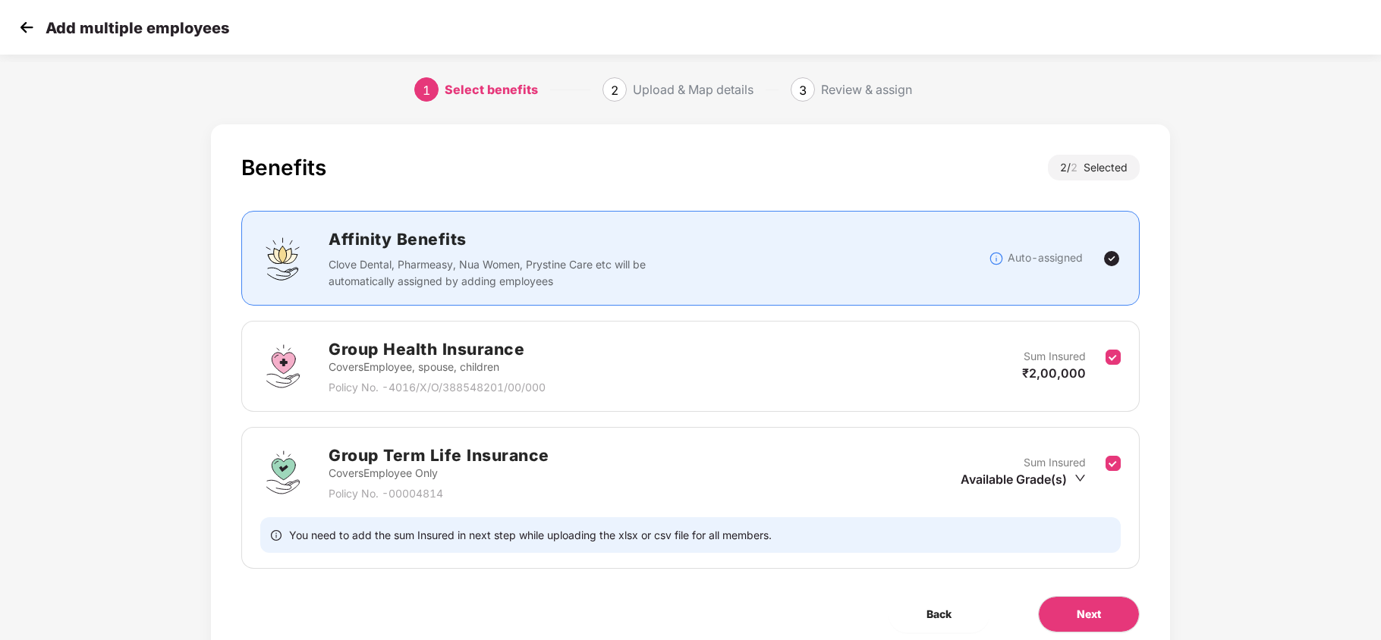
click at [27, 34] on img at bounding box center [26, 27] width 23 height 23
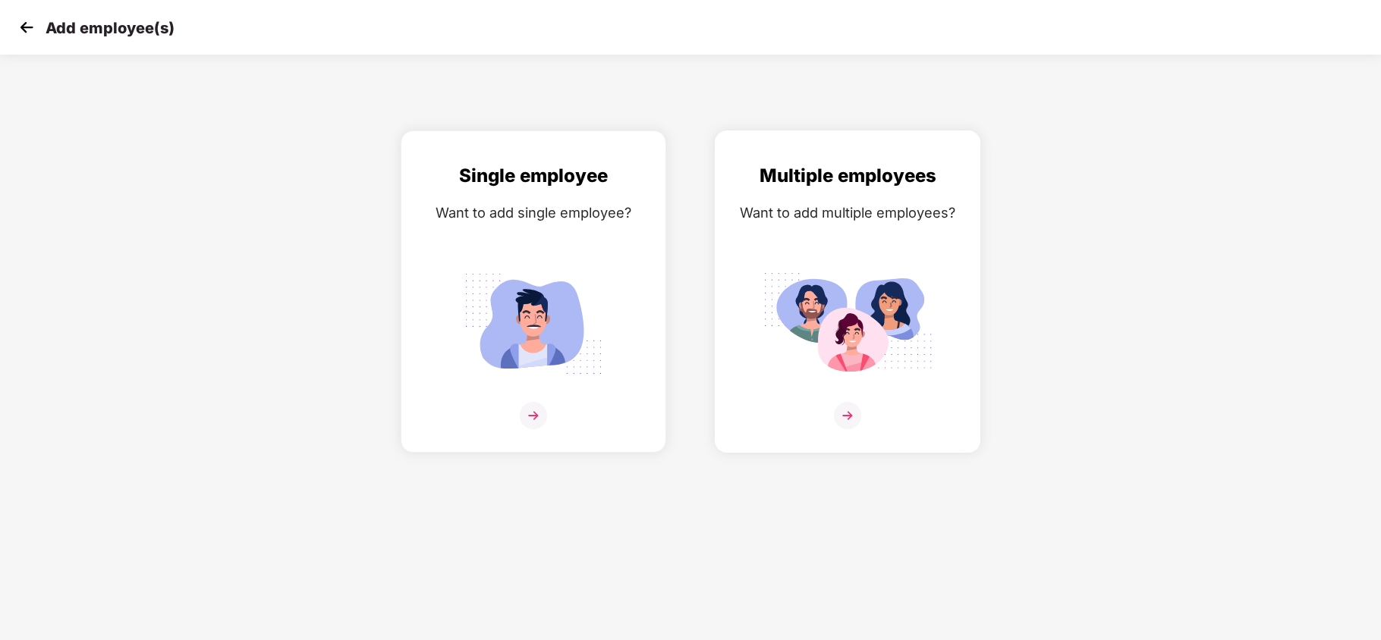
click at [759, 220] on div "Want to add multiple employees?" at bounding box center [848, 213] width 234 height 22
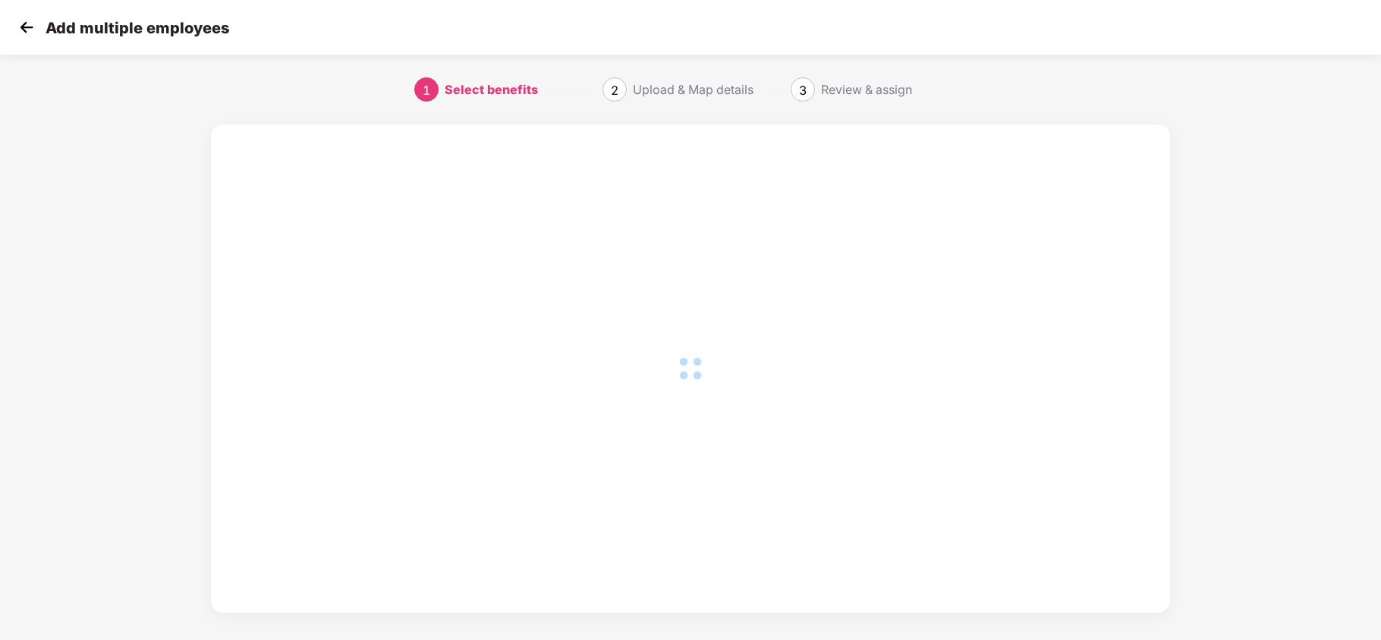
scroll to position [62, 0]
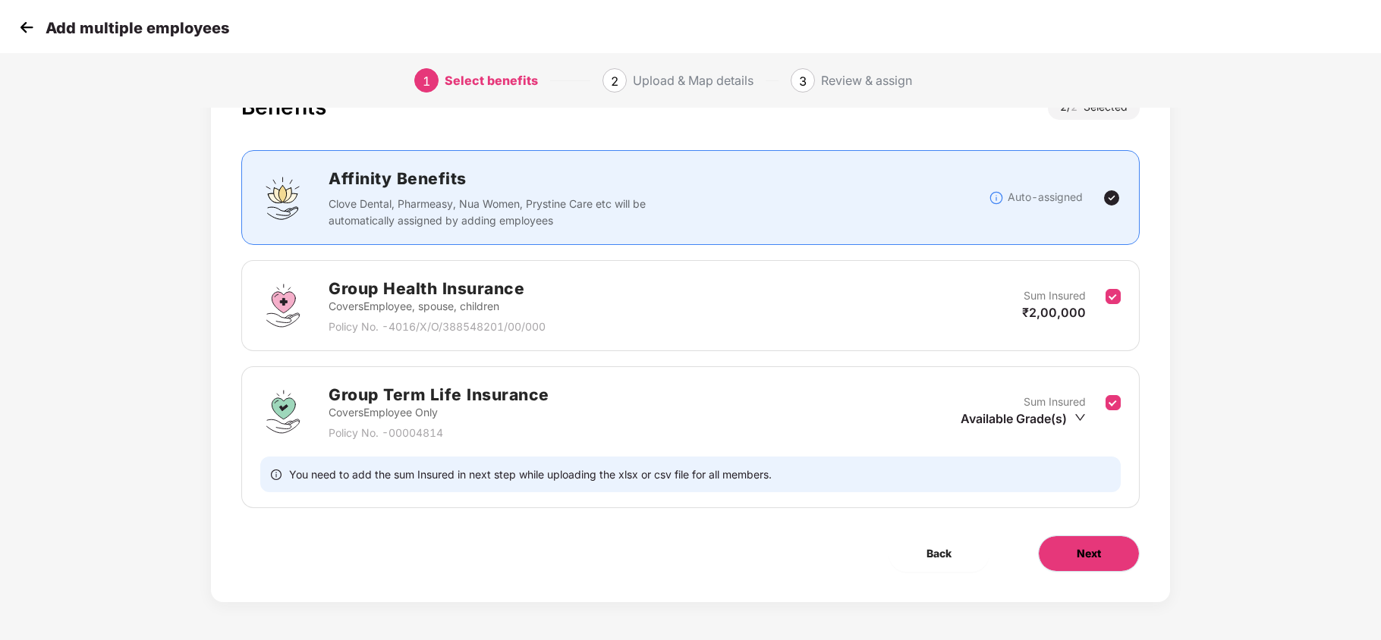
click at [1094, 556] on span "Next" at bounding box center [1089, 554] width 24 height 17
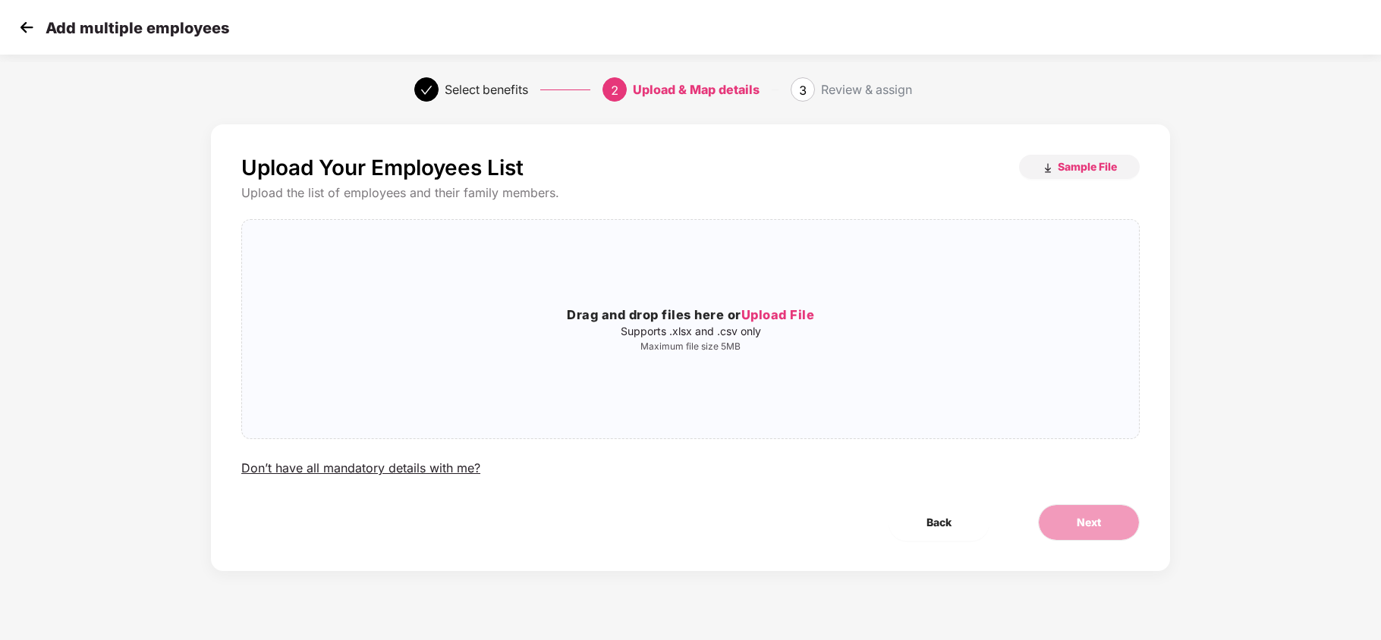
scroll to position [0, 0]
click at [1068, 174] on span "Sample File" at bounding box center [1087, 166] width 59 height 14
click at [33, 25] on img at bounding box center [26, 27] width 23 height 23
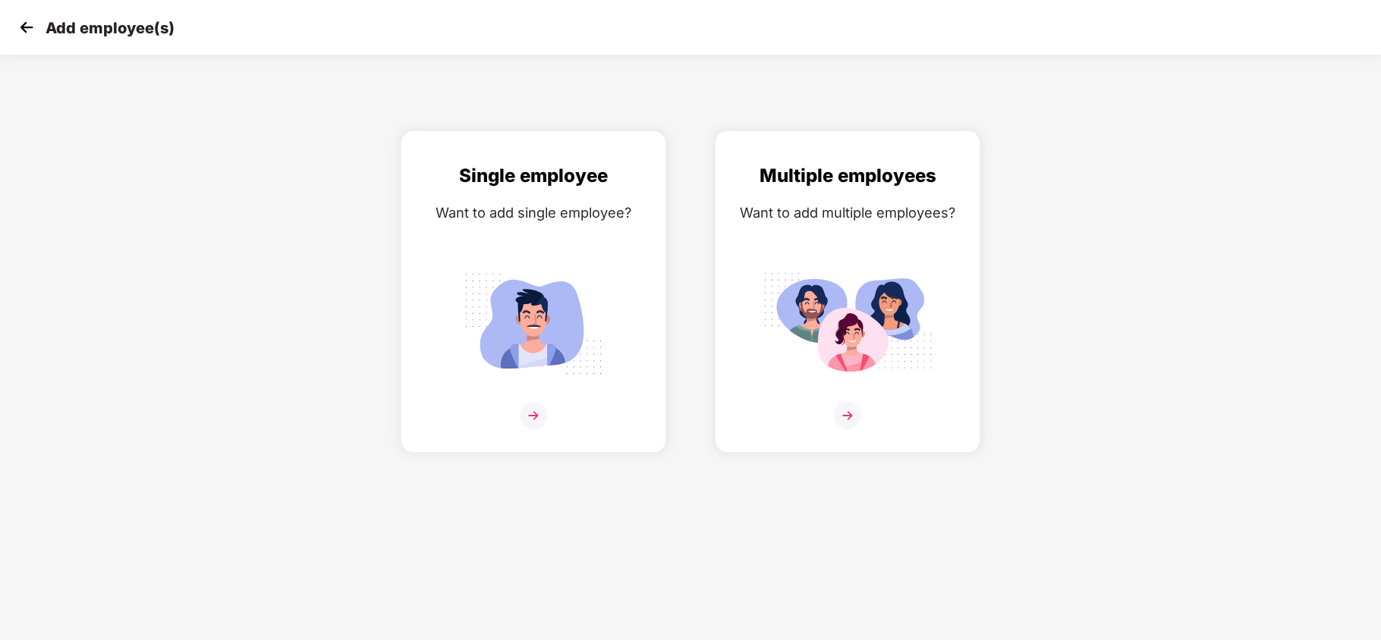
click at [31, 28] on img at bounding box center [26, 27] width 23 height 23
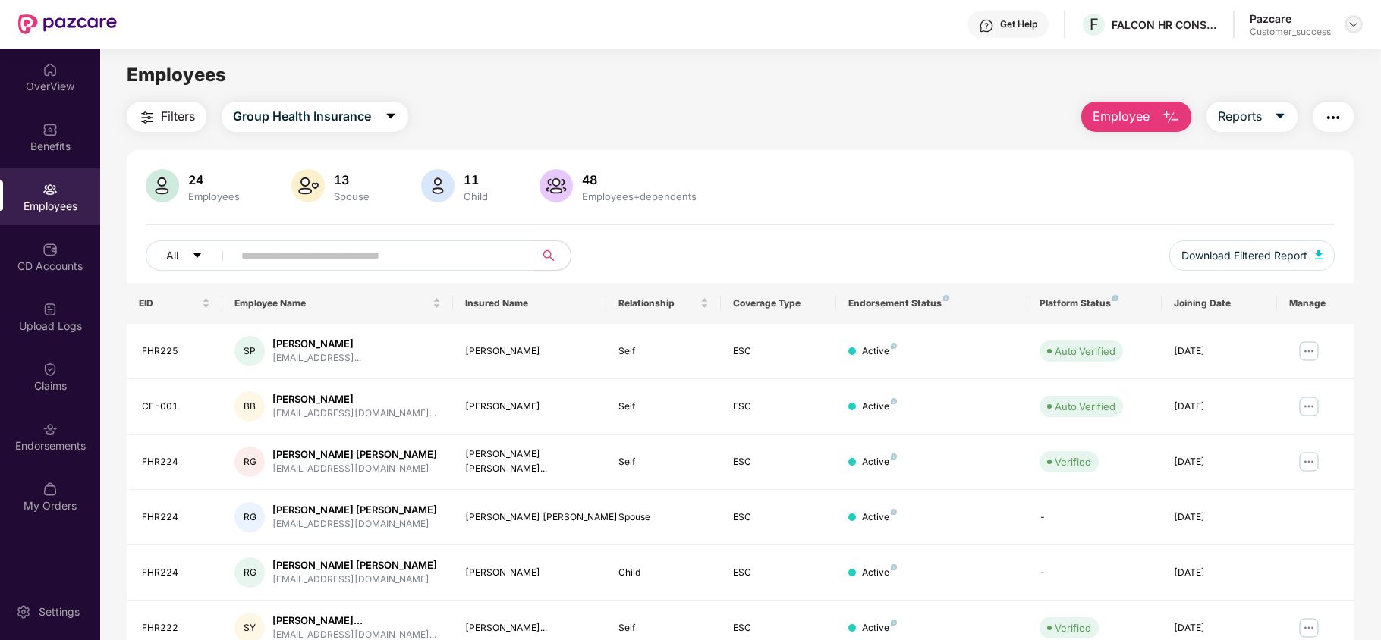
click at [1357, 31] on div at bounding box center [1354, 24] width 18 height 18
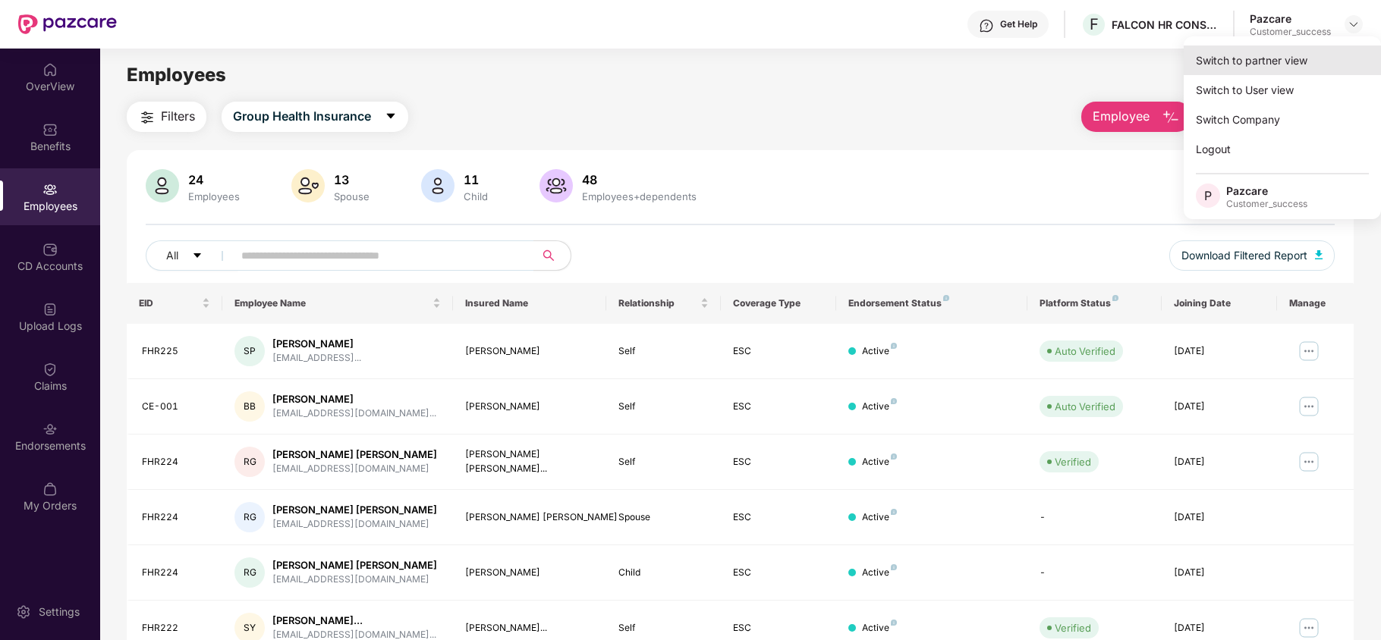
click at [1291, 55] on div "Switch to partner view" at bounding box center [1282, 61] width 197 height 30
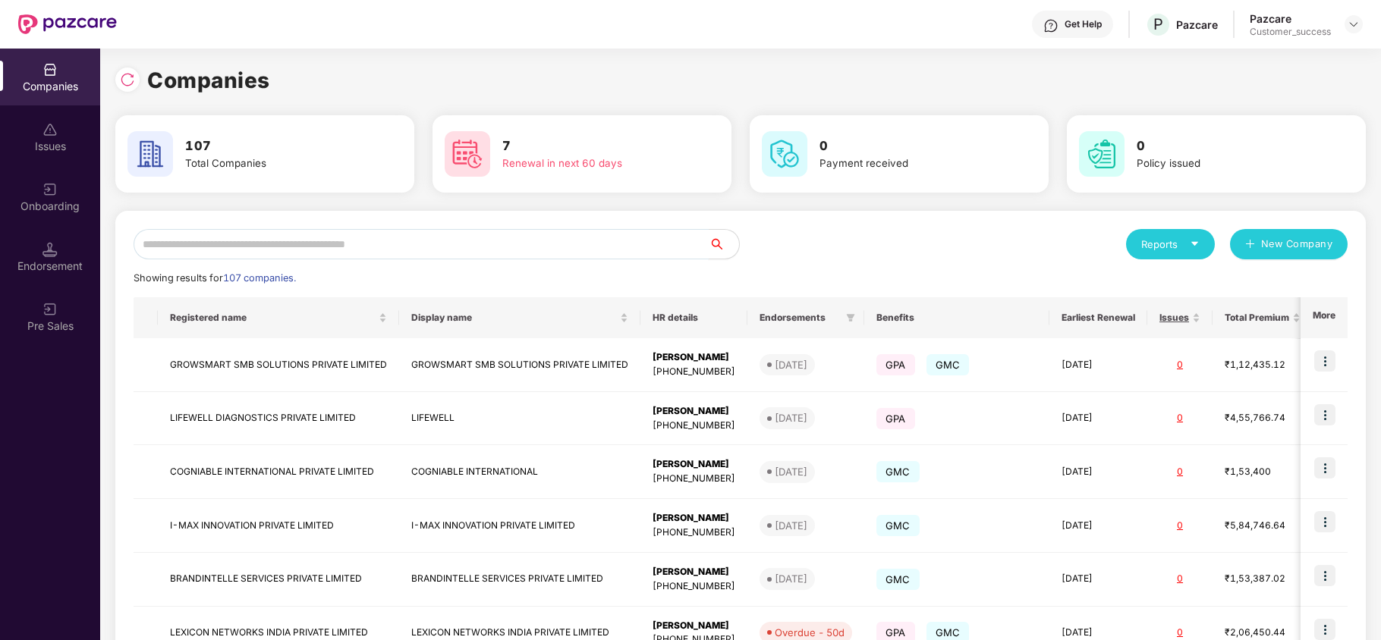
click at [423, 238] on input "text" at bounding box center [421, 244] width 575 height 30
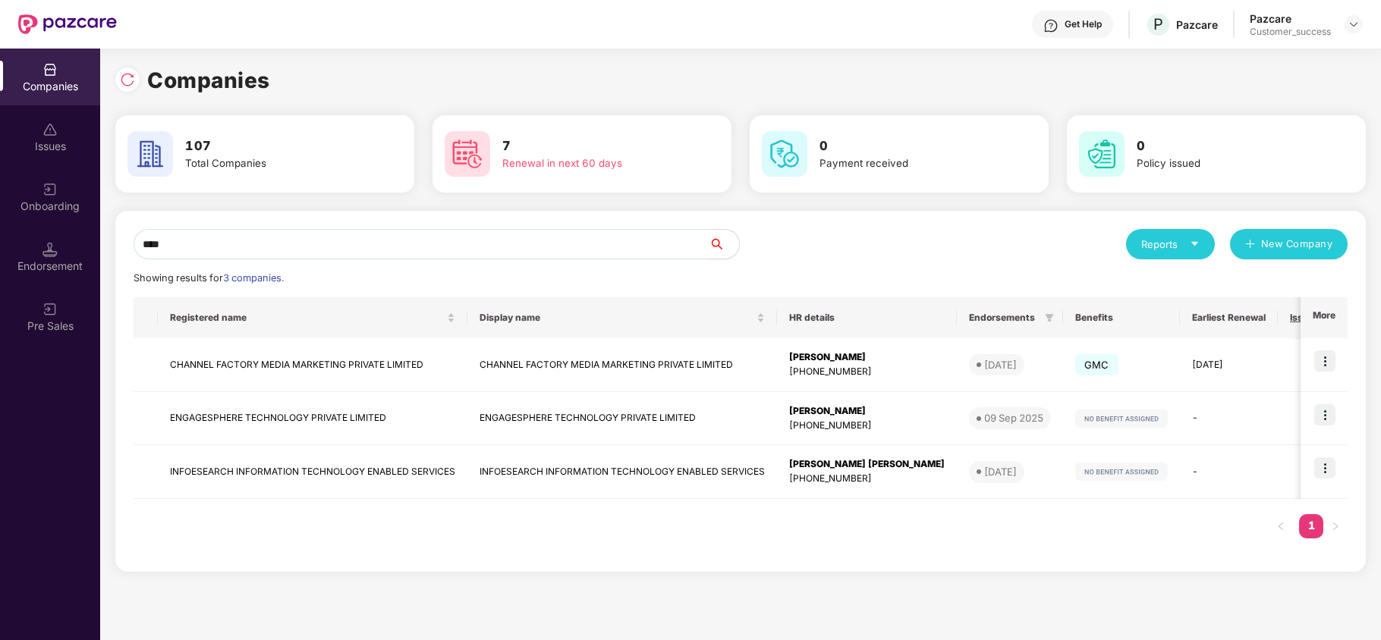
type input "****"
click at [1326, 361] on img at bounding box center [1324, 361] width 21 height 21
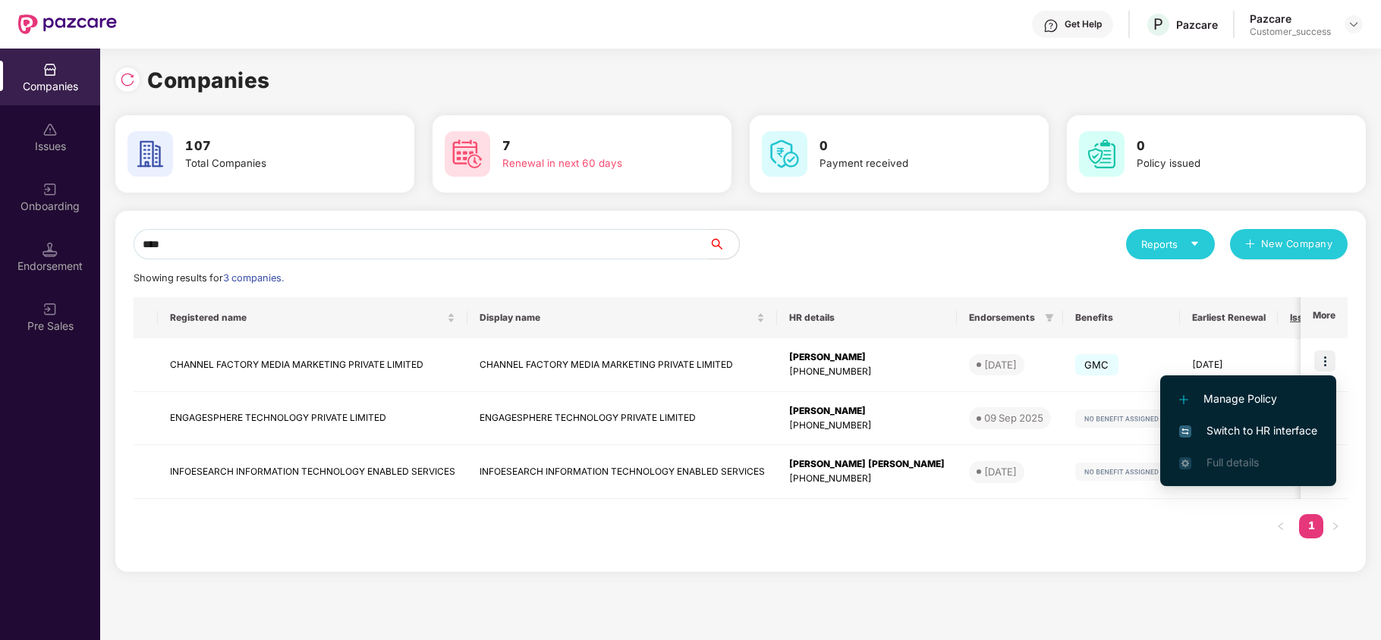
click at [1243, 433] on span "Switch to HR interface" at bounding box center [1248, 431] width 138 height 17
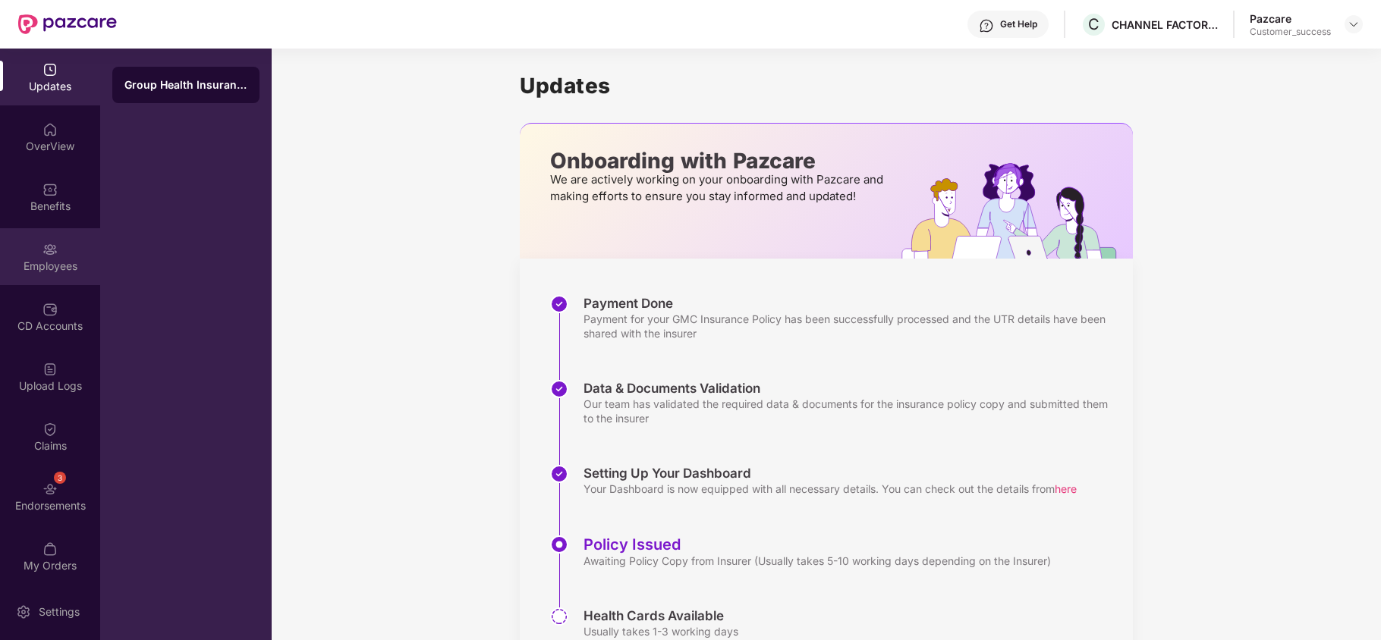
click at [58, 259] on div "Employees" at bounding box center [50, 266] width 100 height 15
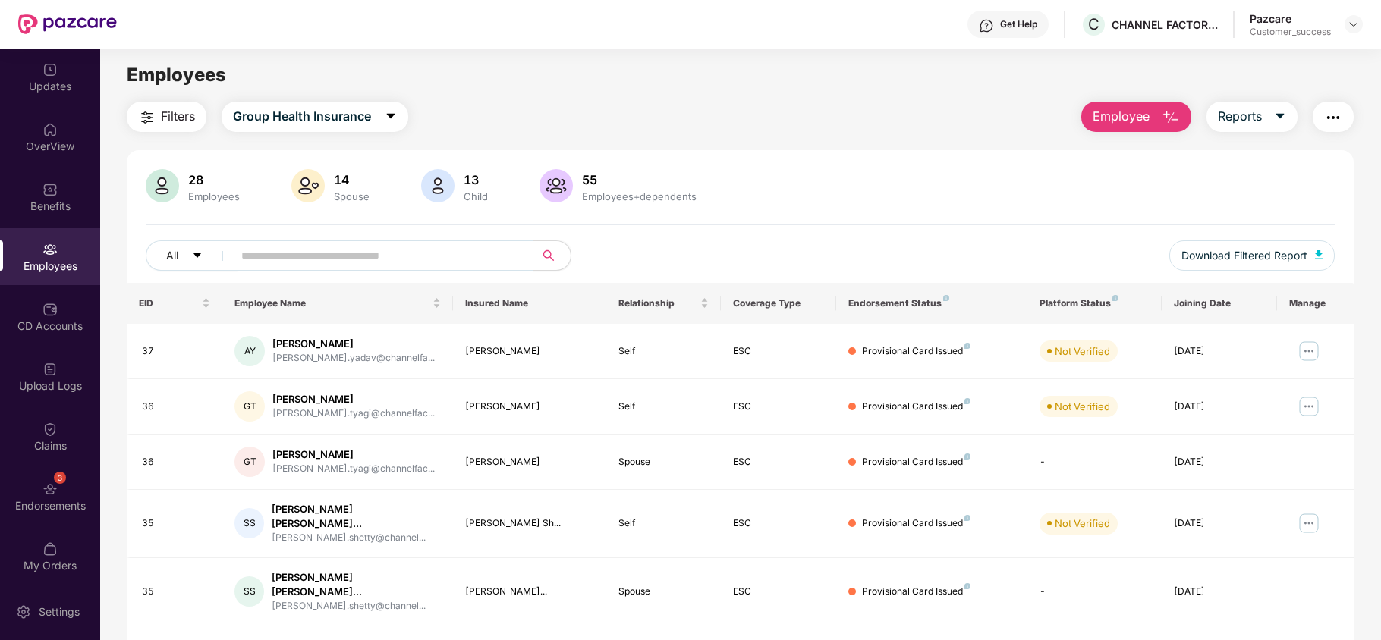
click at [1134, 123] on span "Employee" at bounding box center [1121, 116] width 57 height 19
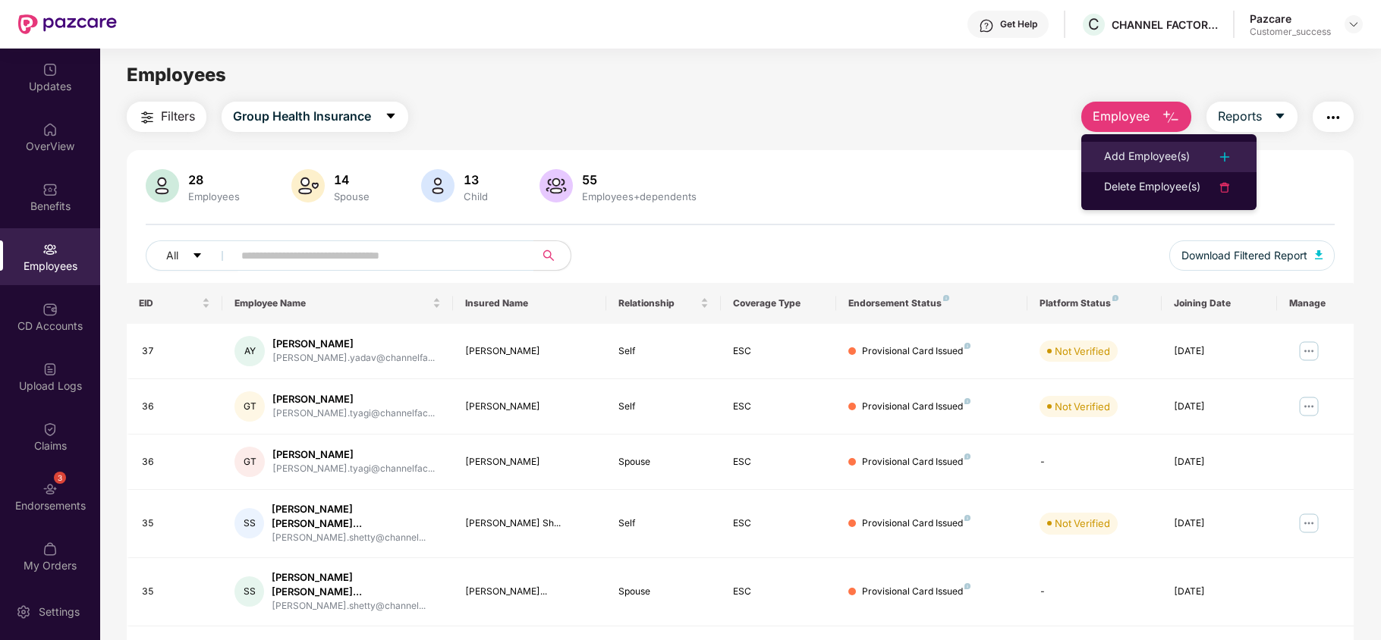
click at [1155, 155] on div "Add Employee(s)" at bounding box center [1147, 157] width 86 height 18
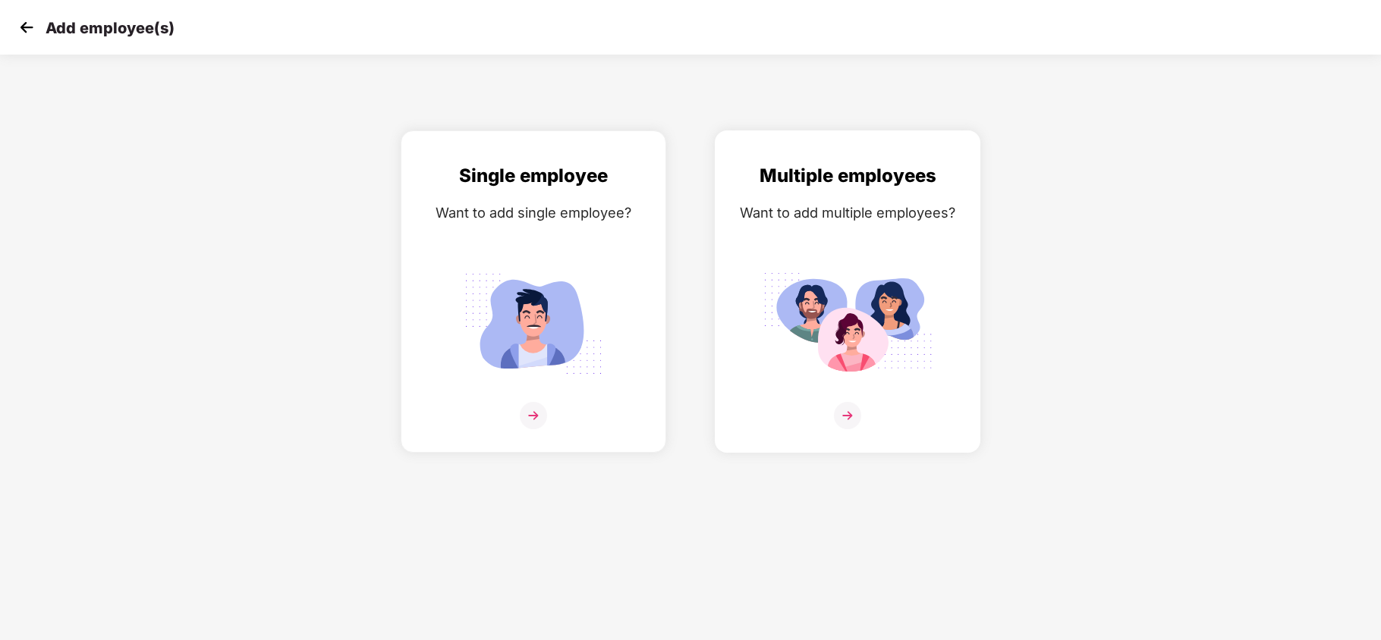
click at [754, 328] on div "Multiple employees Want to add multiple employees?" at bounding box center [848, 305] width 234 height 287
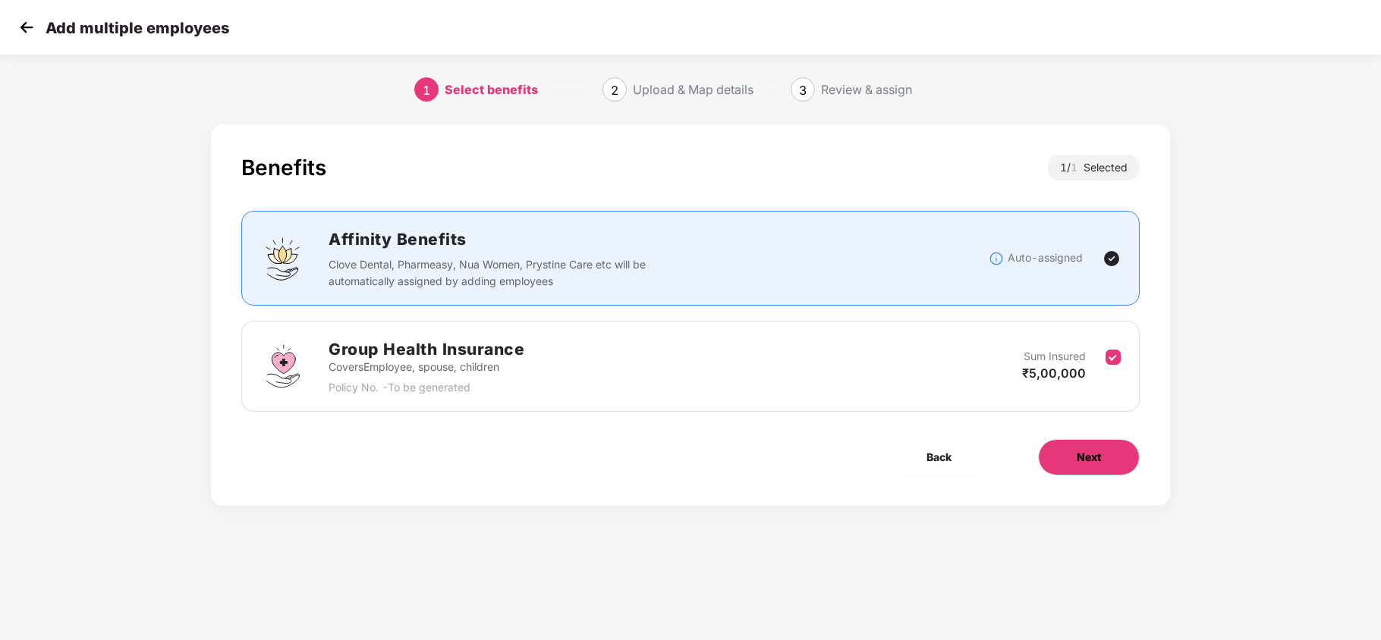
click at [1091, 446] on button "Next" at bounding box center [1089, 457] width 102 height 36
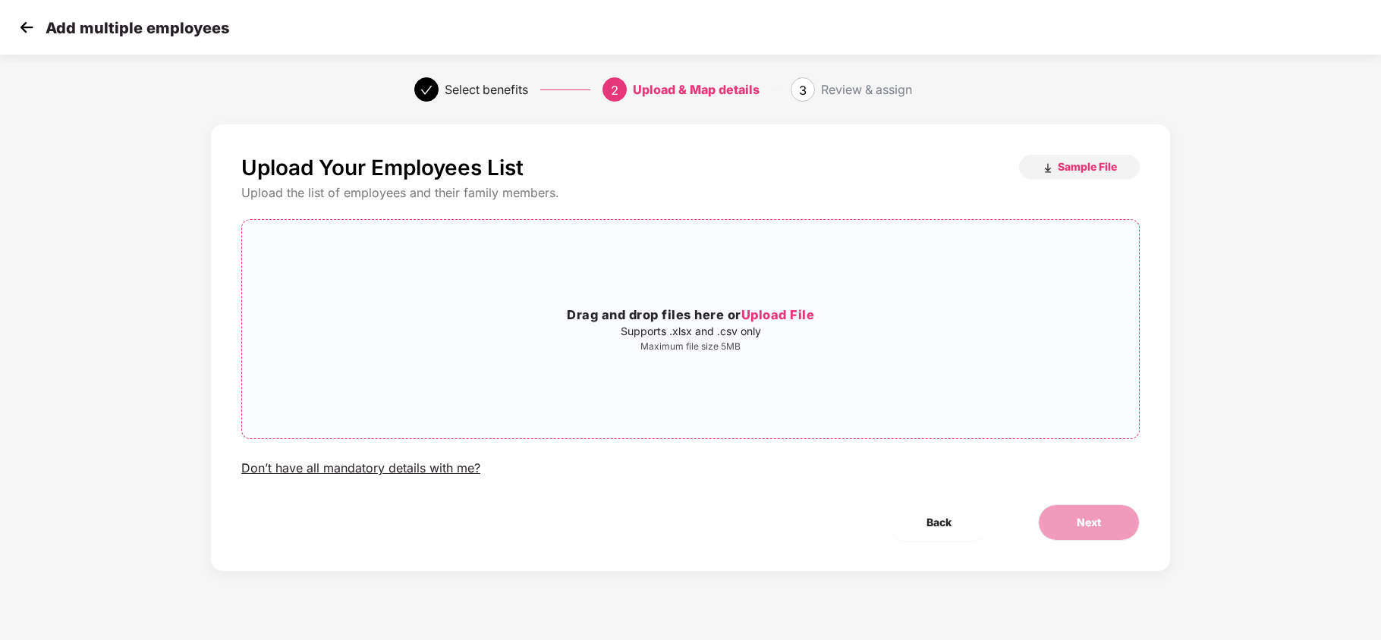
click at [780, 259] on div "Drag and drop files here or Upload File Supports .xlsx and .csv only Maximum fi…" at bounding box center [690, 329] width 897 height 194
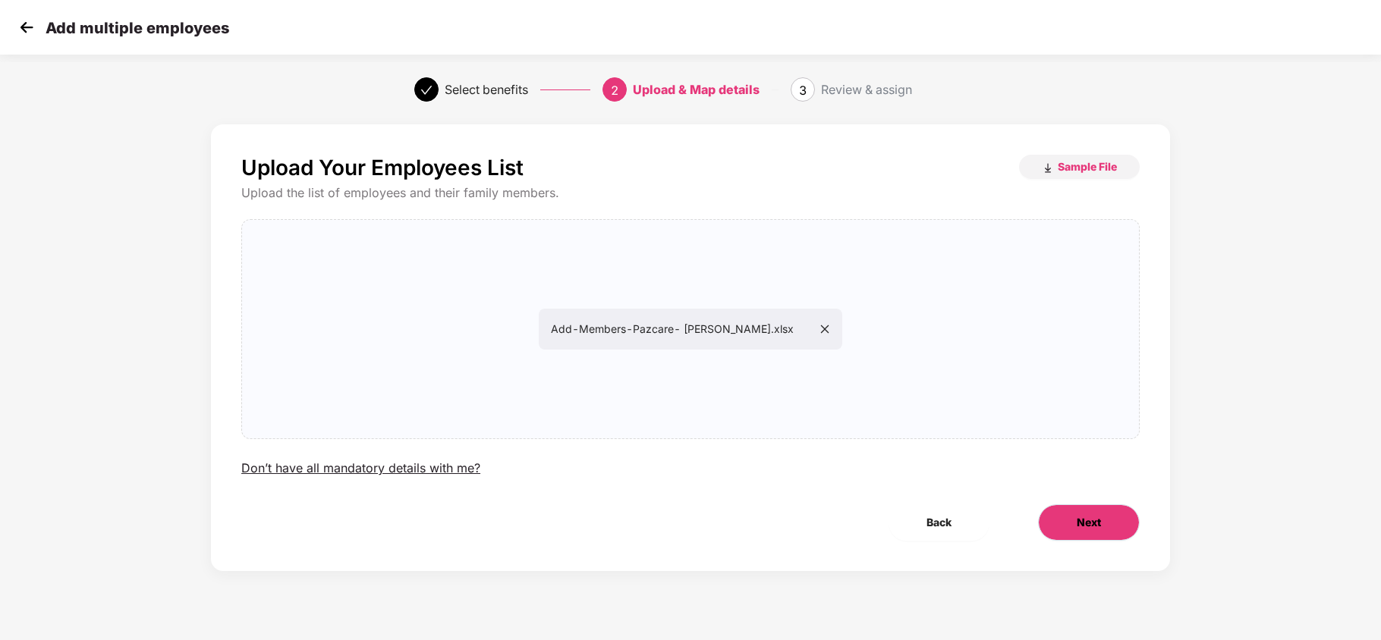
click at [1065, 517] on button "Next" at bounding box center [1089, 523] width 102 height 36
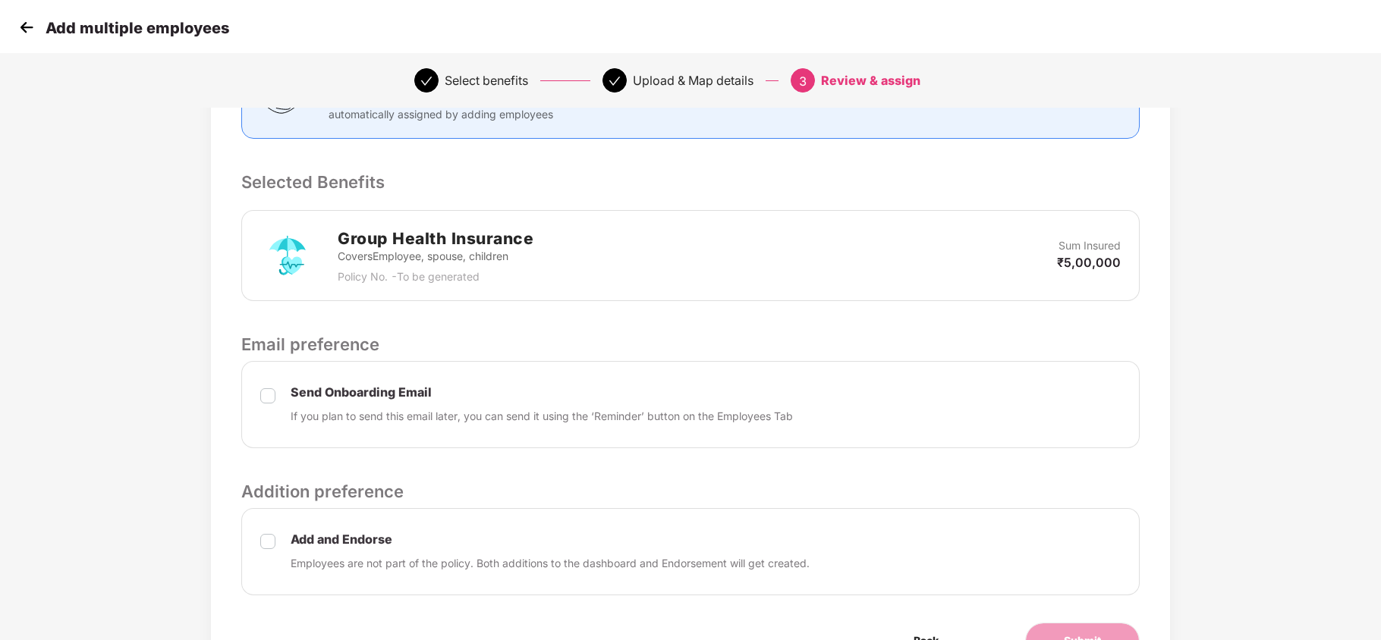
scroll to position [355, 0]
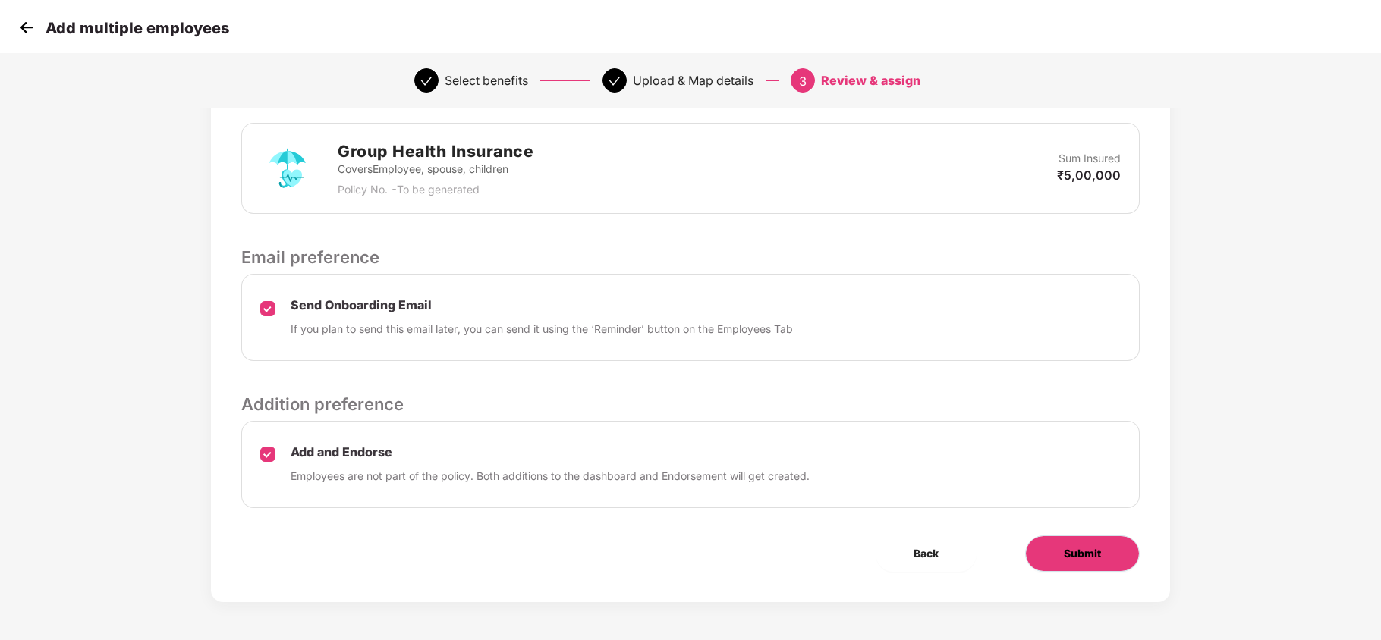
click at [1096, 552] on span "Submit" at bounding box center [1082, 554] width 37 height 17
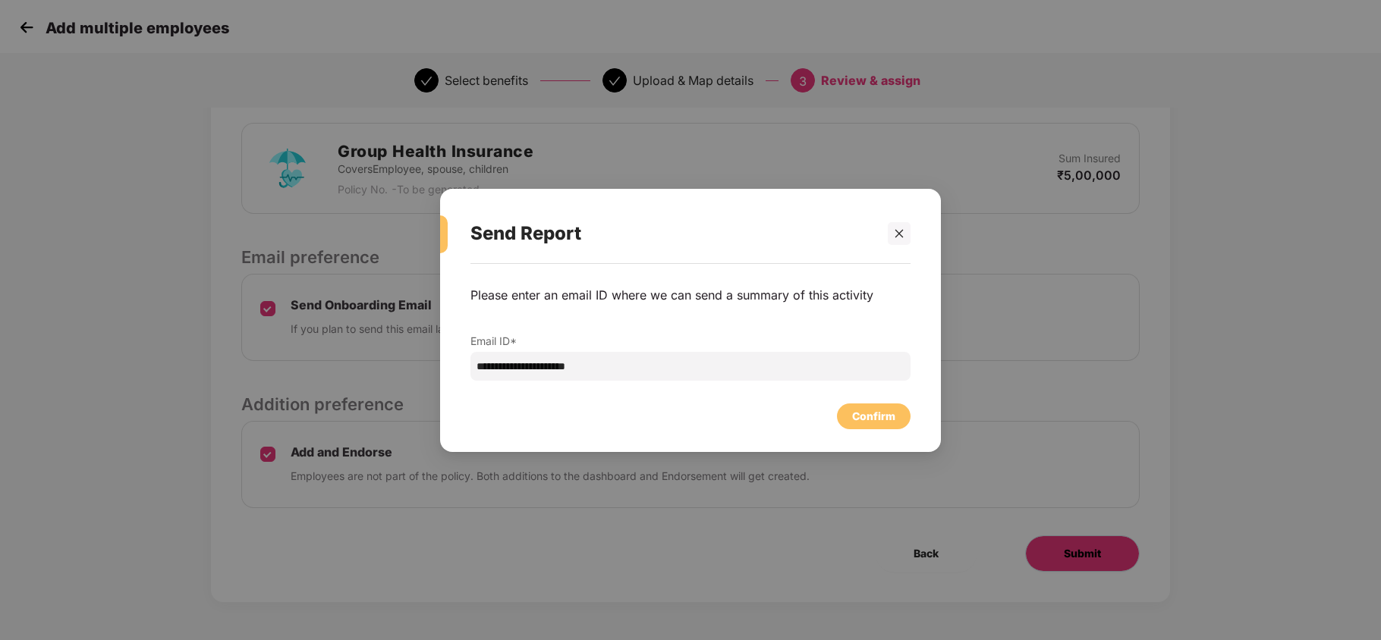
scroll to position [0, 0]
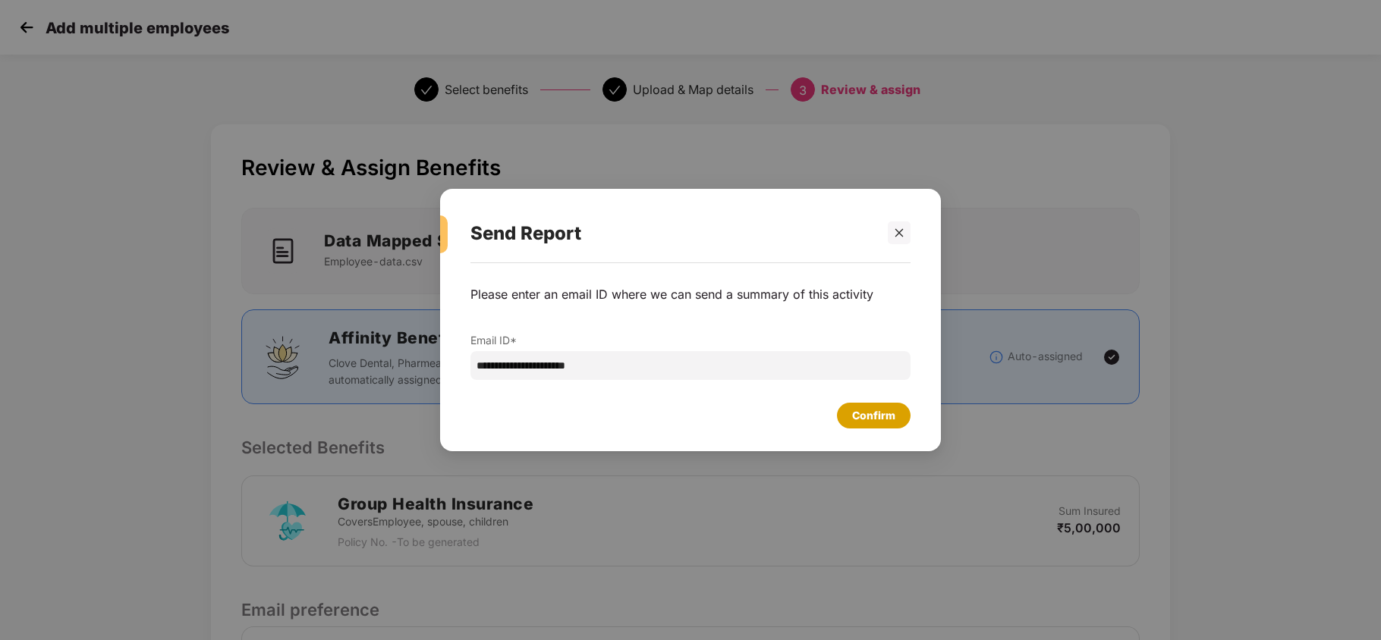
click at [854, 420] on div "Confirm" at bounding box center [873, 415] width 43 height 17
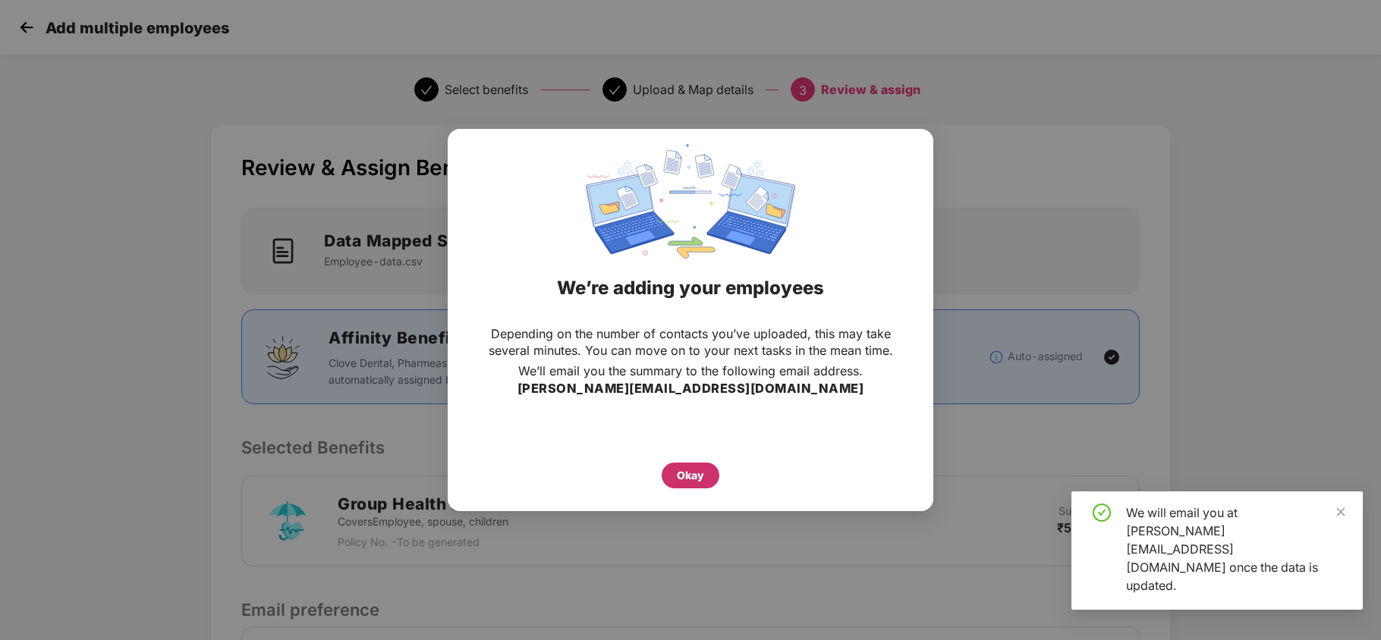
click at [699, 477] on div "Okay" at bounding box center [690, 475] width 27 height 17
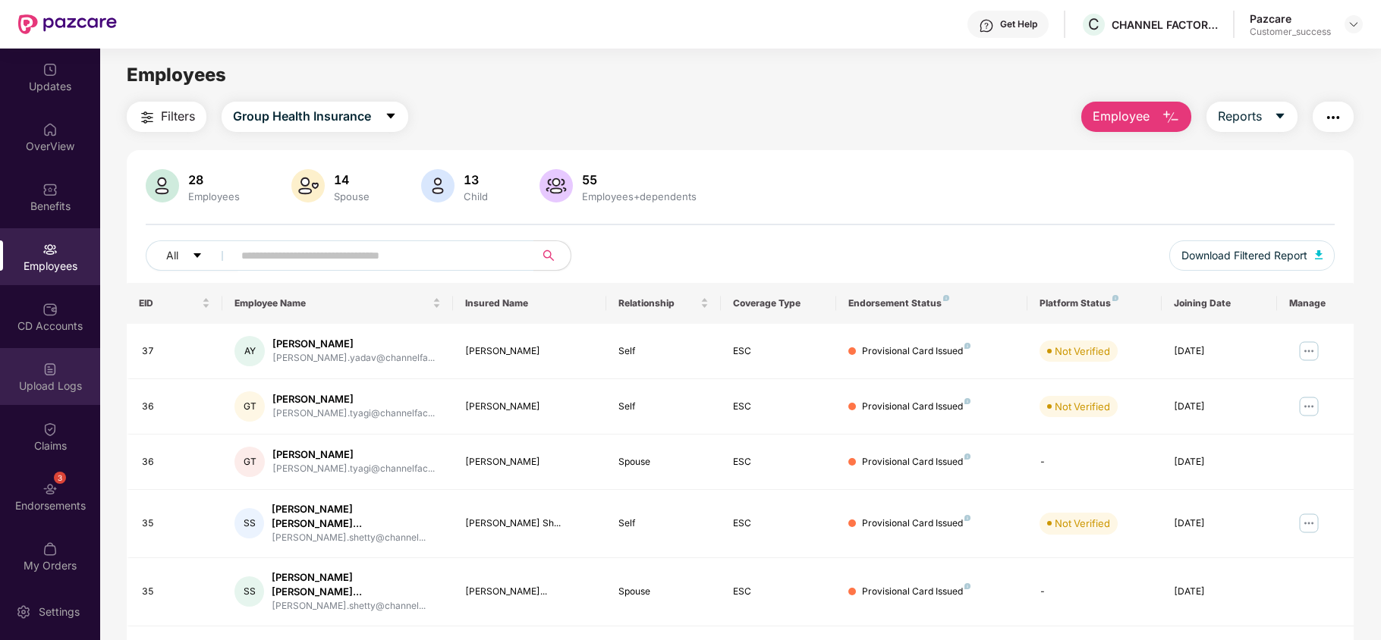
click at [10, 393] on div "Upload Logs" at bounding box center [50, 376] width 100 height 57
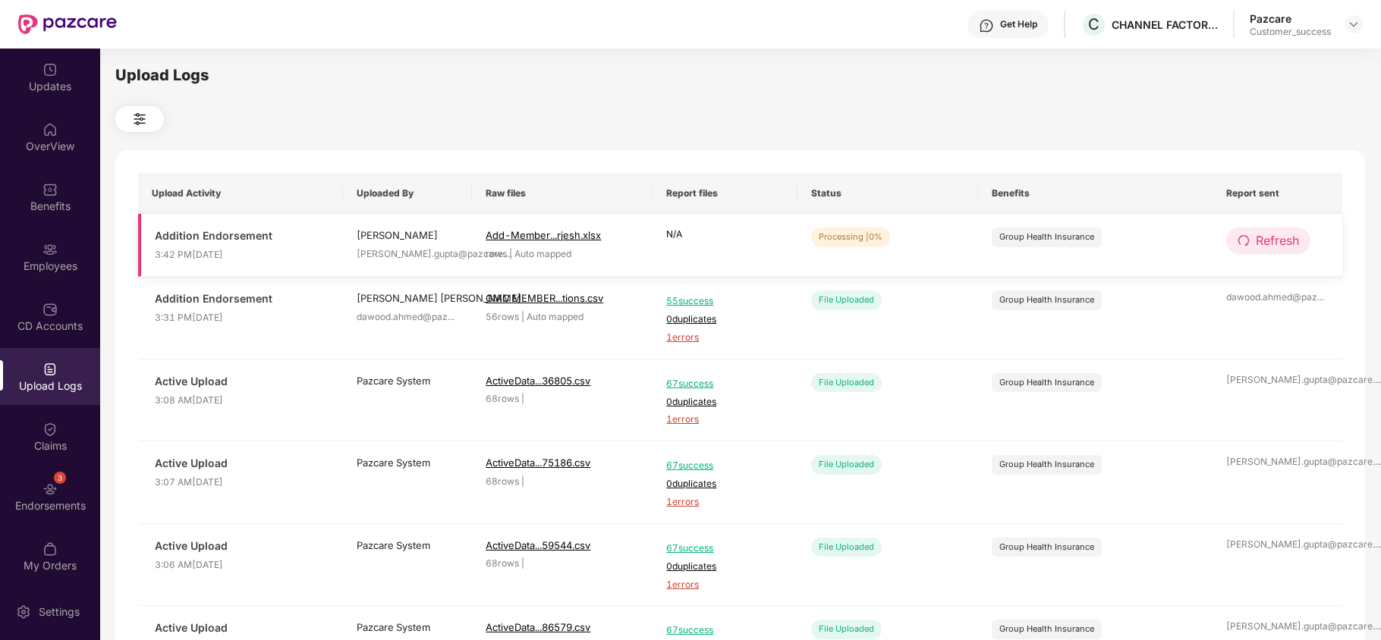
drag, startPoint x: 1263, startPoint y: 263, endPoint x: 1264, endPoint y: 249, distance: 13.7
click at [1264, 249] on td "Refresh" at bounding box center [1278, 245] width 130 height 63
click at [1264, 249] on span "Refresh" at bounding box center [1277, 240] width 43 height 19
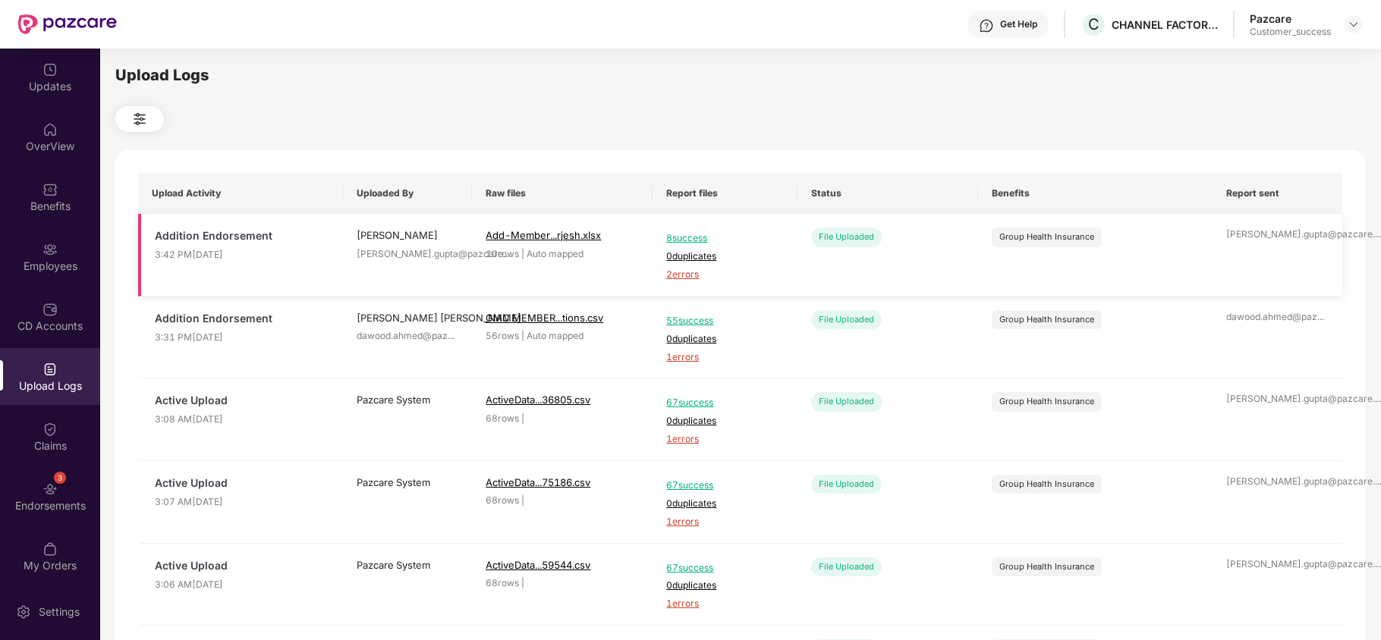
click at [689, 276] on span "2 errors" at bounding box center [724, 275] width 117 height 14
click at [34, 238] on div "Employees" at bounding box center [50, 256] width 100 height 57
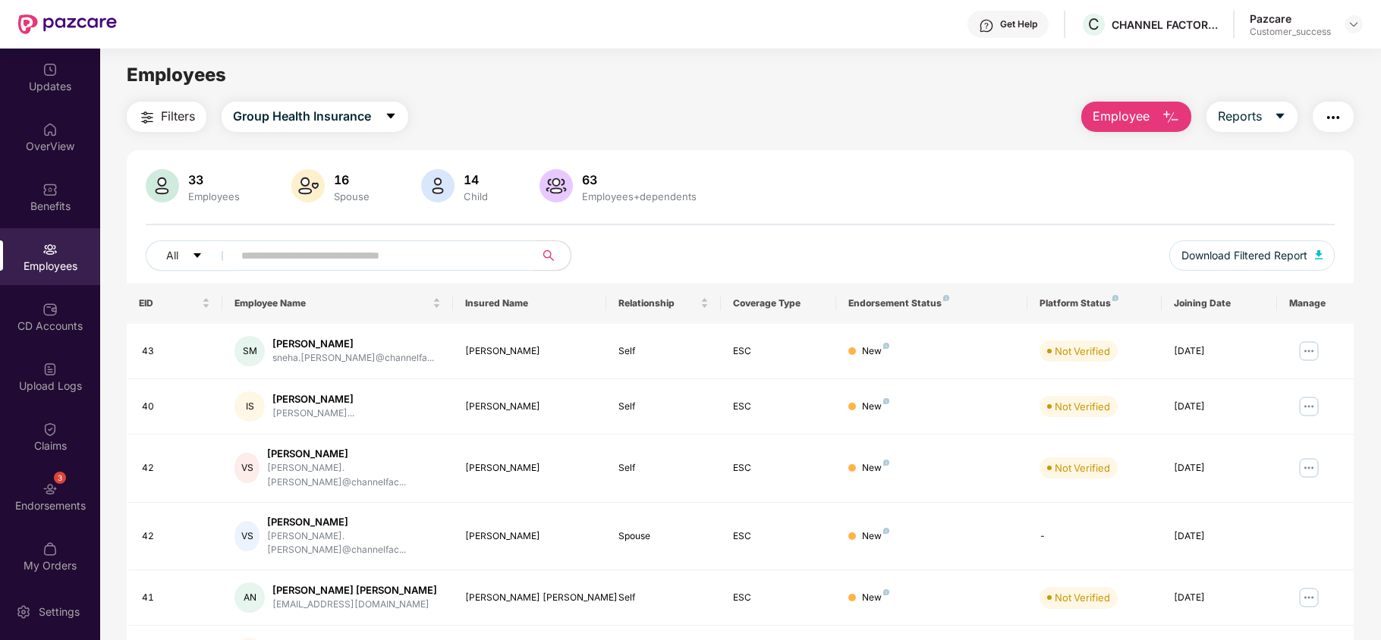
click at [301, 247] on input "text" at bounding box center [377, 255] width 272 height 23
type input "**"
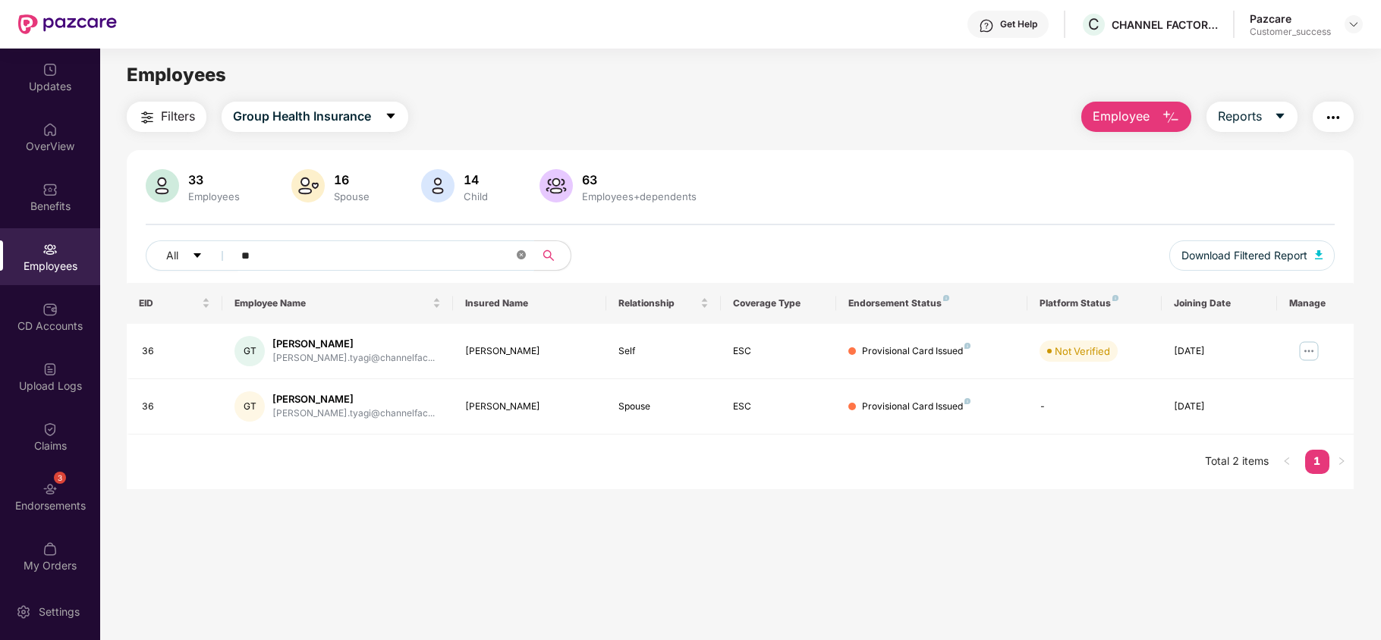
click at [525, 262] on span at bounding box center [521, 256] width 9 height 14
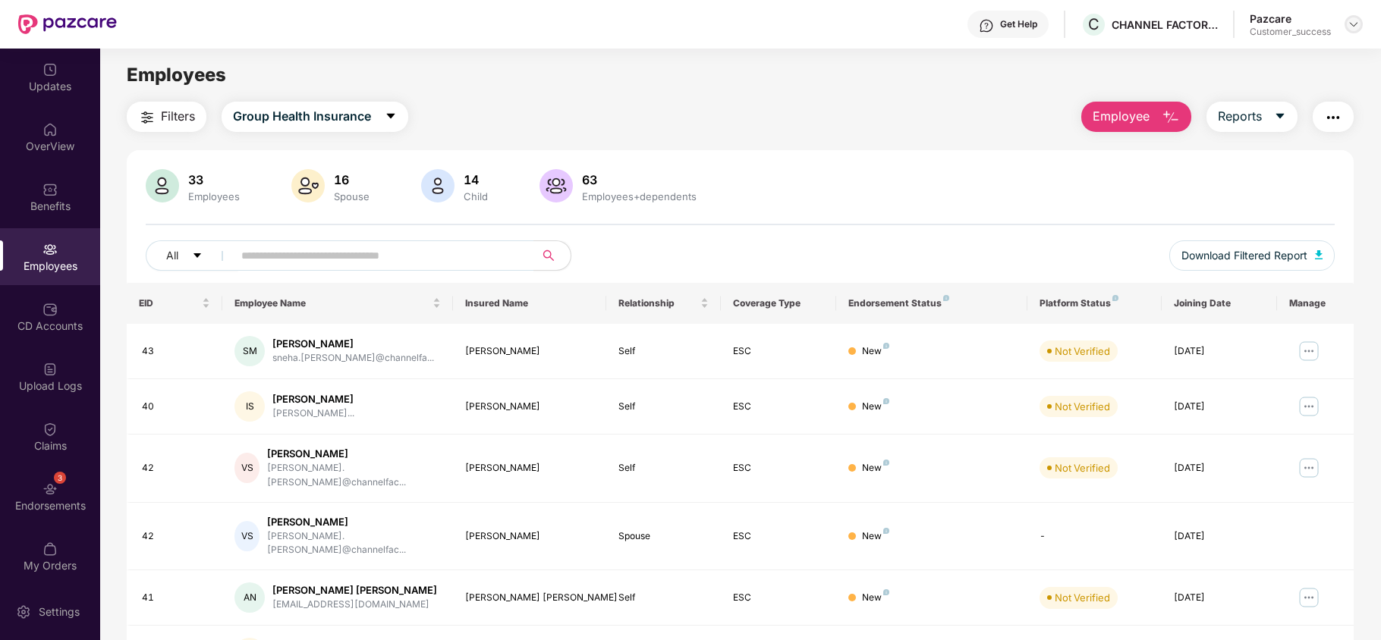
click at [1354, 26] on img at bounding box center [1354, 24] width 12 height 12
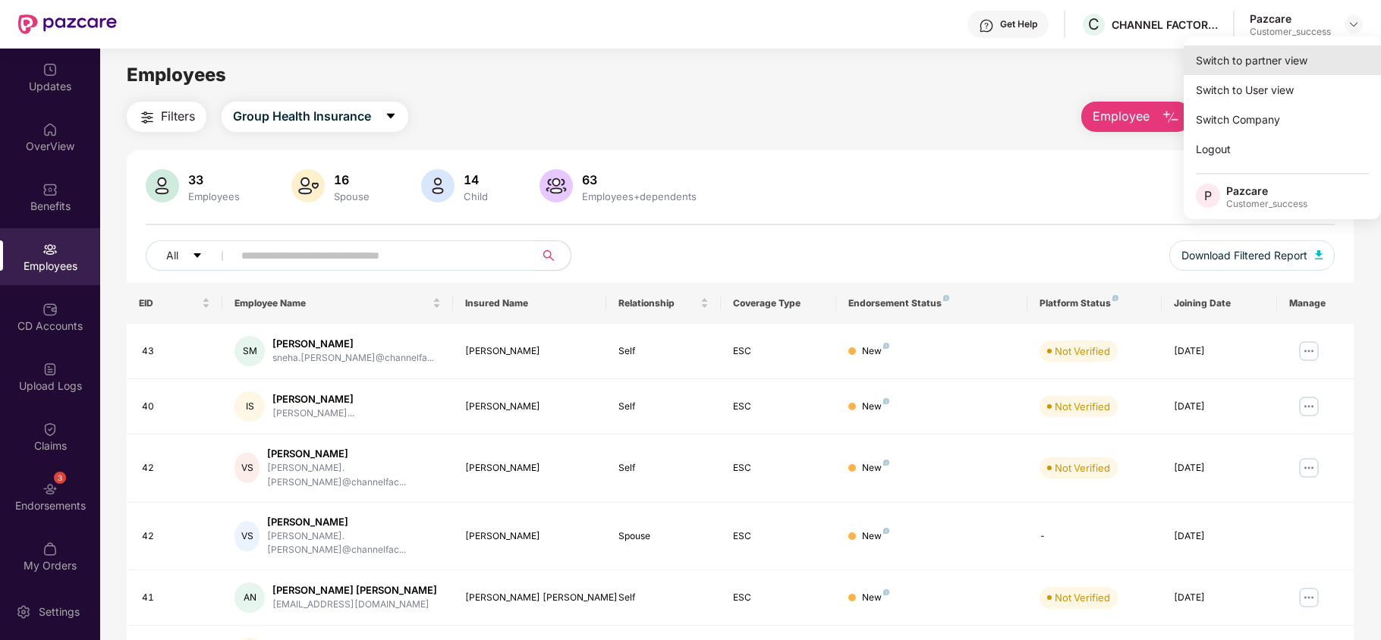
click at [1294, 61] on div "Switch to partner view" at bounding box center [1282, 61] width 197 height 30
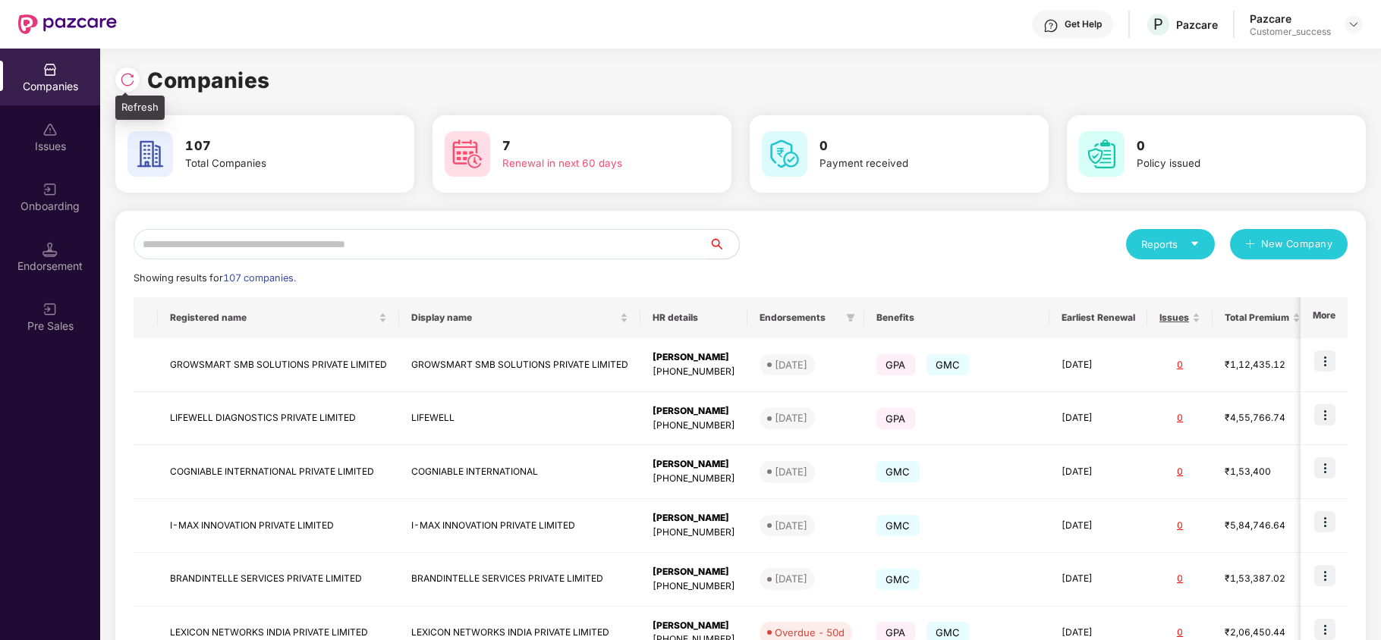
click at [125, 71] on div at bounding box center [127, 80] width 24 height 24
click at [64, 189] on div "Onboarding" at bounding box center [50, 196] width 100 height 57
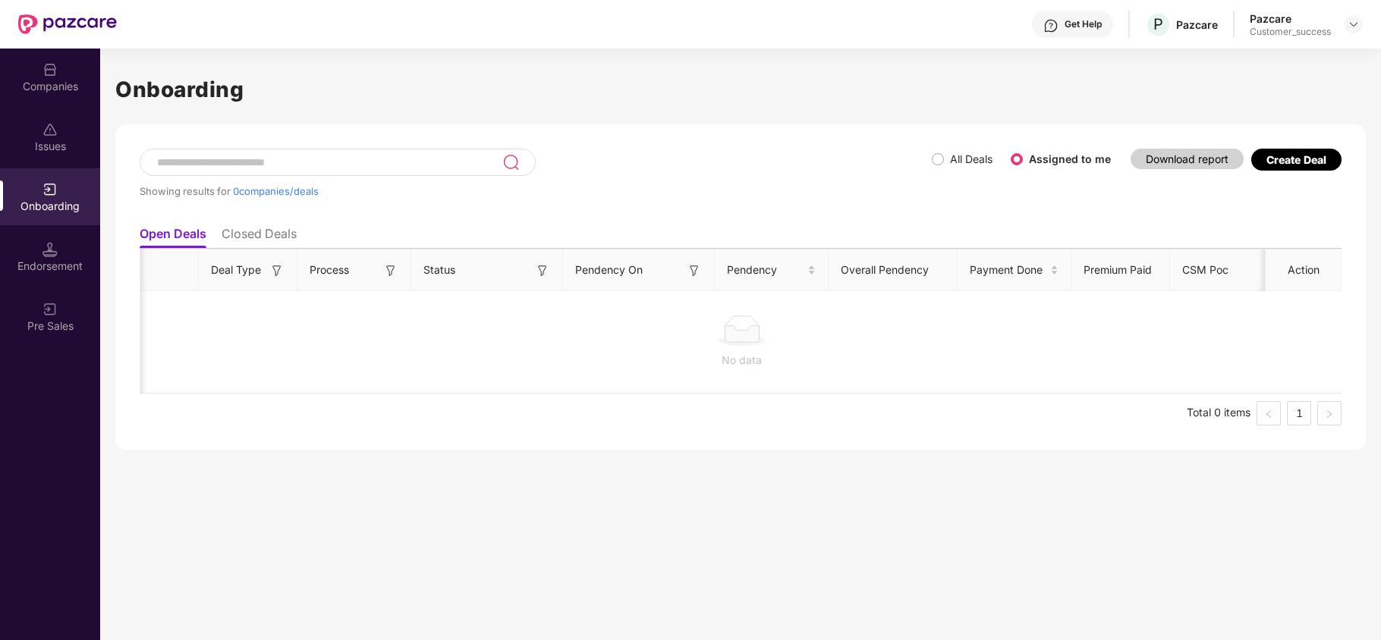
scroll to position [0, 191]
click at [930, 155] on div "Showing results for 0 companies/deals" at bounding box center [536, 184] width 792 height 70
click at [947, 165] on span "All Deals" at bounding box center [971, 159] width 55 height 17
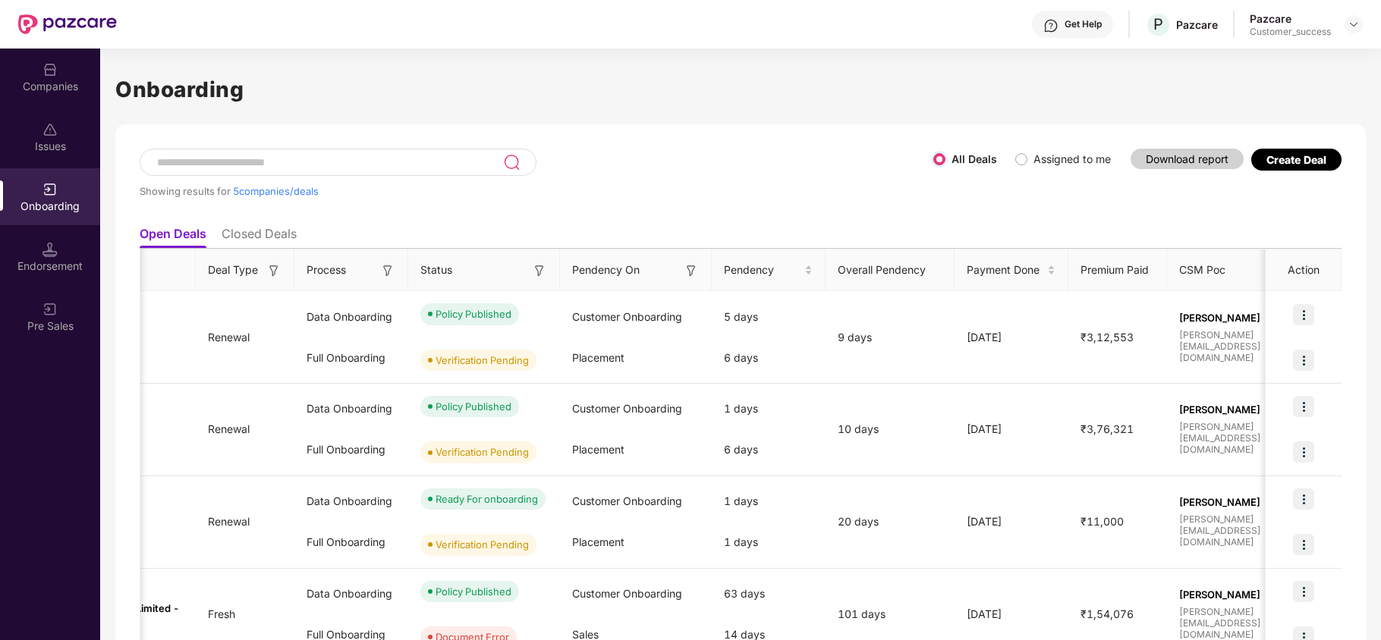
scroll to position [0, 0]
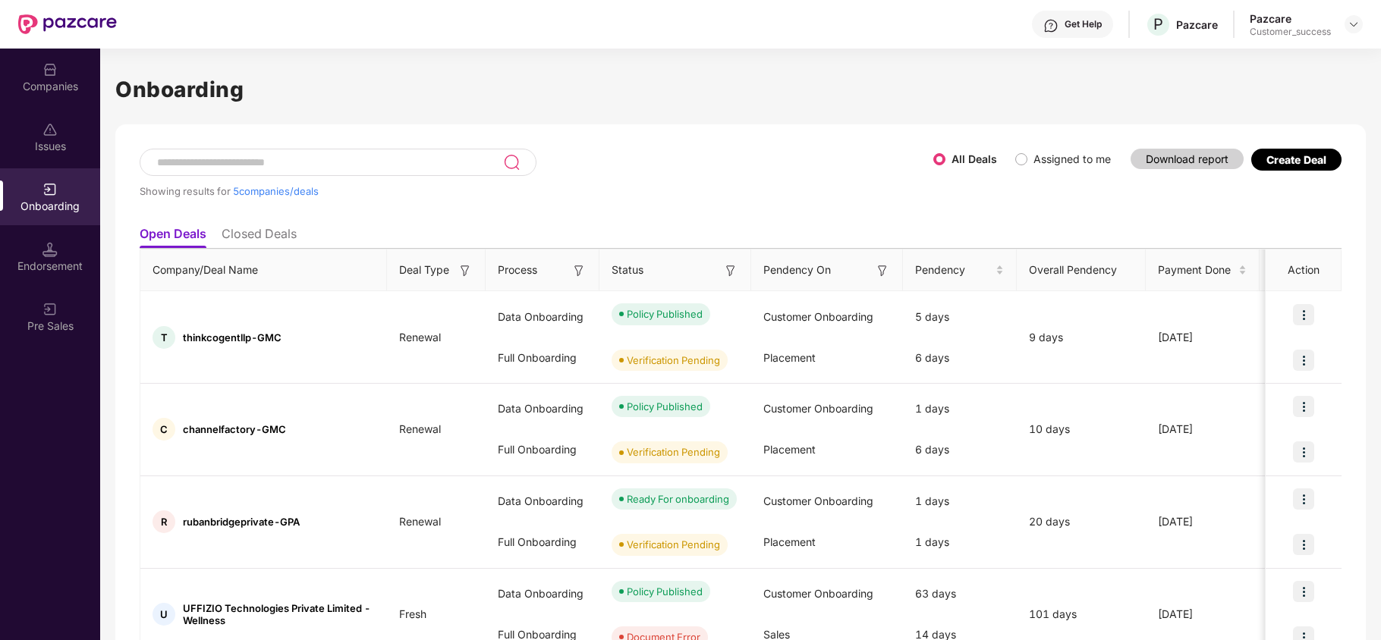
click at [26, 74] on div "Companies" at bounding box center [50, 77] width 100 height 57
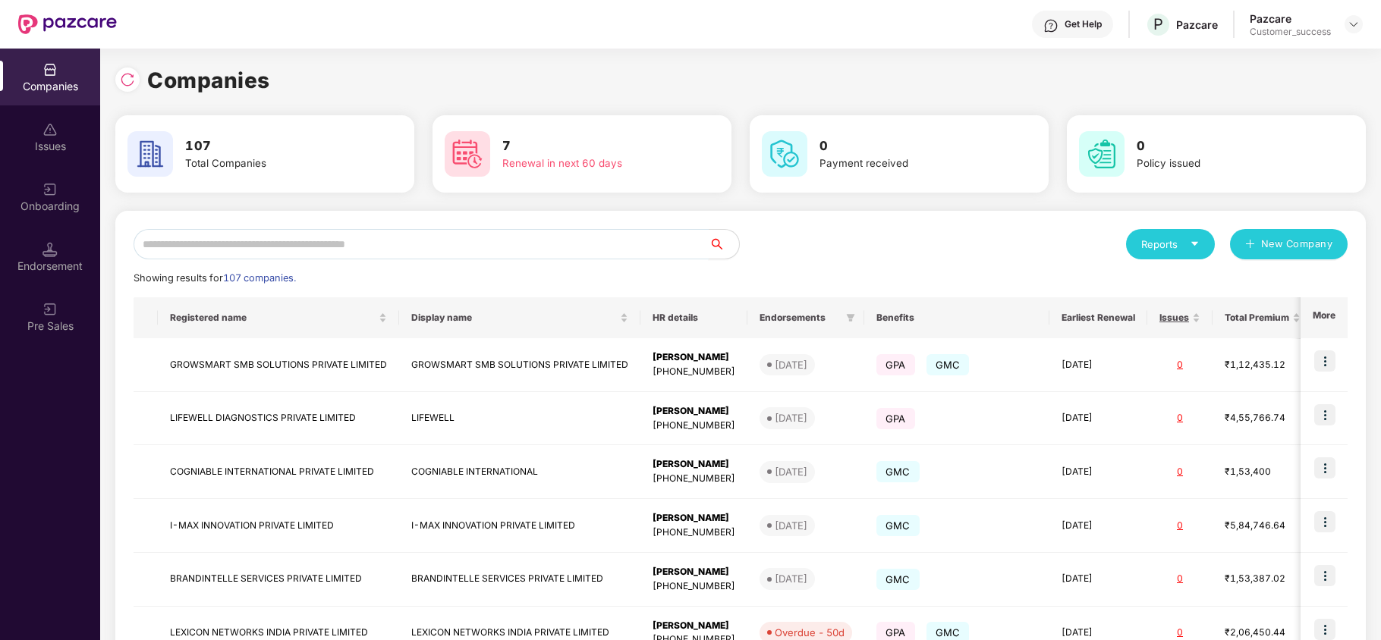
click at [219, 247] on input "text" at bounding box center [421, 244] width 575 height 30
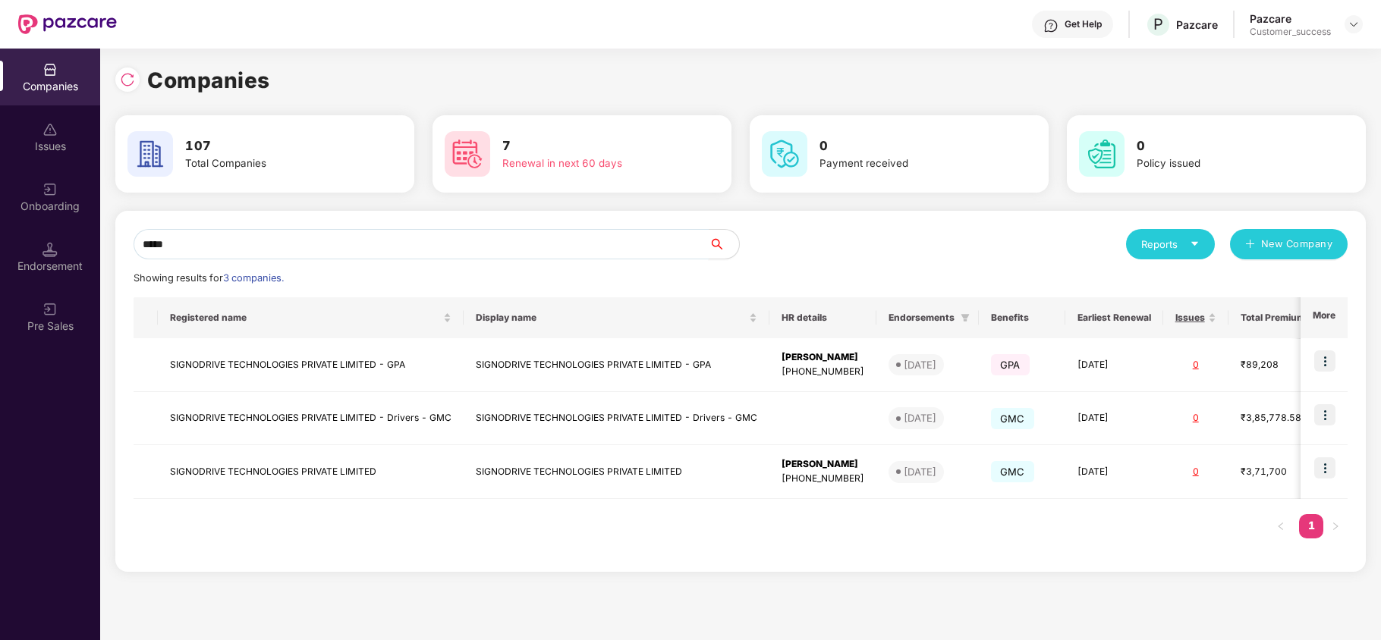
type input "*****"
